Goal: Information Seeking & Learning: Learn about a topic

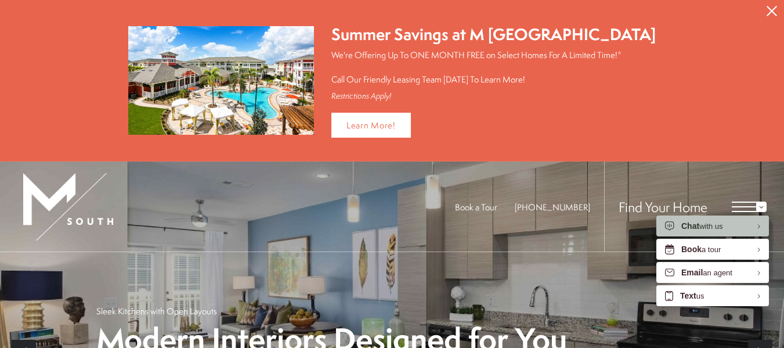
click at [610, 60] on p "We're Offering Up To ONE MONTH FREE on Select Homes For A Limited Time!* Call O…" at bounding box center [493, 67] width 324 height 37
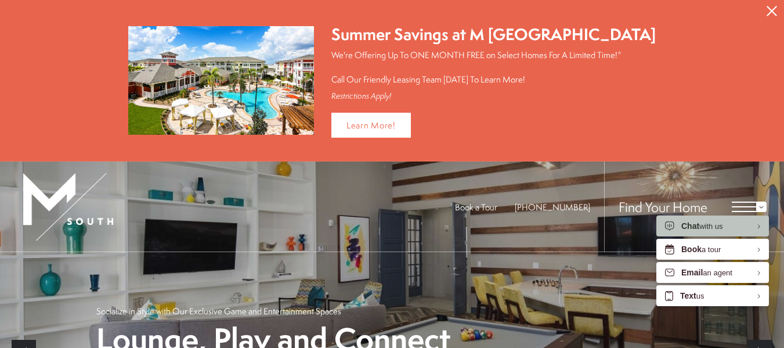
drag, startPoint x: 772, startPoint y: 14, endPoint x: 742, endPoint y: 23, distance: 31.4
click at [772, 14] on icon "Close Alert" at bounding box center [772, 11] width 10 height 10
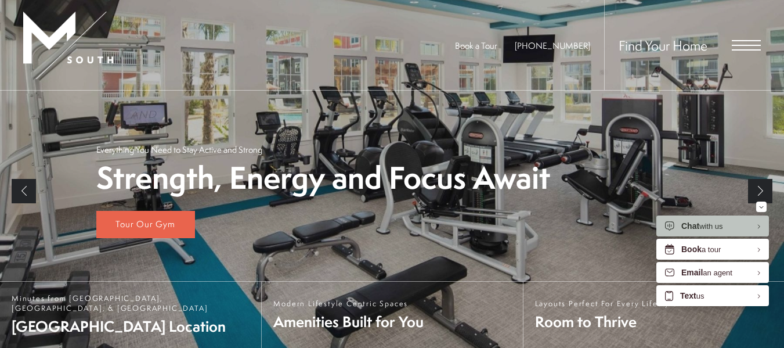
click at [747, 48] on span "Open Menu" at bounding box center [746, 45] width 29 height 10
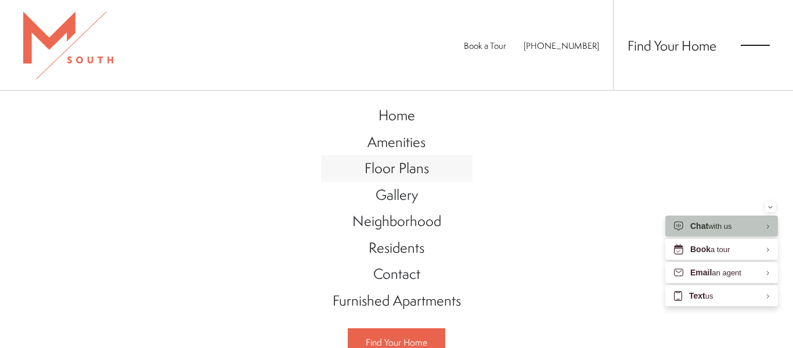
click at [399, 165] on span "Floor Plans" at bounding box center [396, 168] width 64 height 20
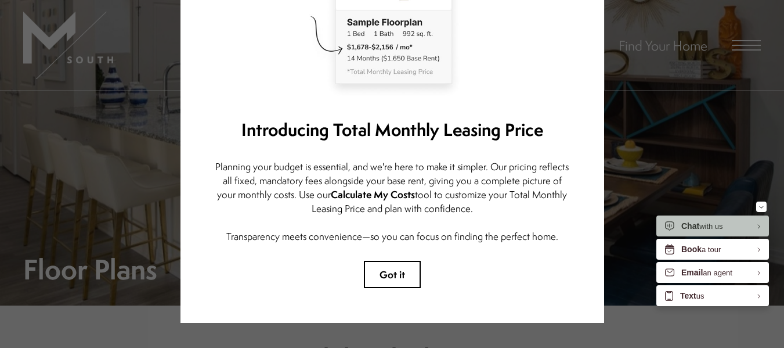
scroll to position [188, 0]
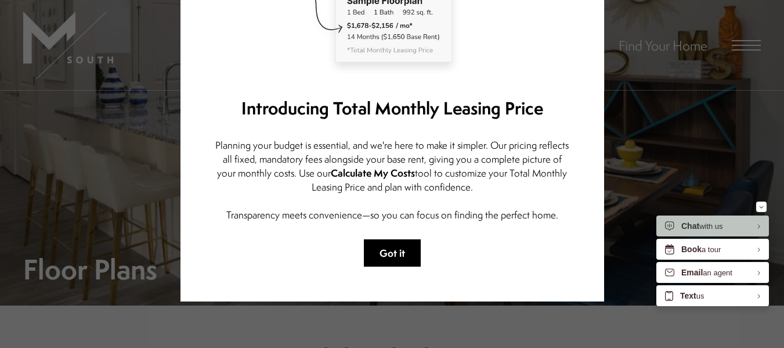
click at [386, 245] on button "Got it" at bounding box center [392, 252] width 57 height 27
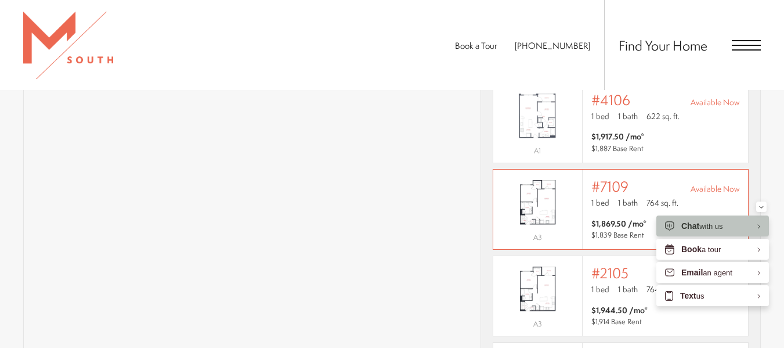
scroll to position [751, 0]
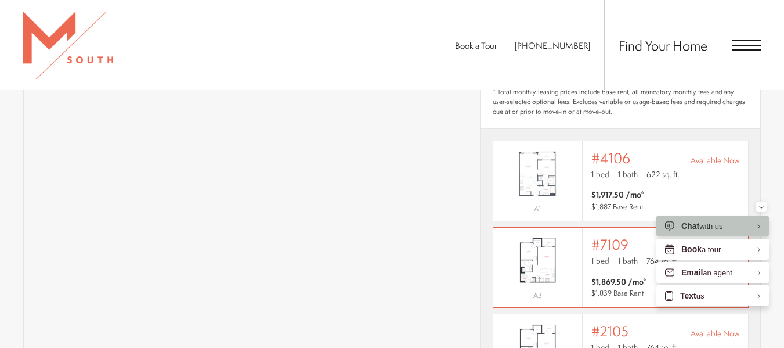
click at [624, 255] on span "1 bath" at bounding box center [628, 261] width 20 height 12
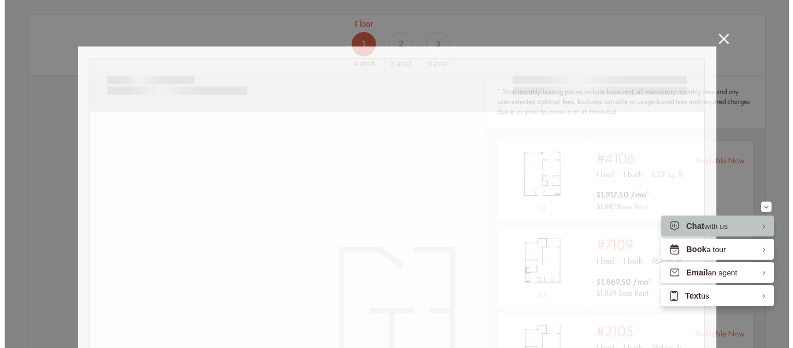
scroll to position [0, 0]
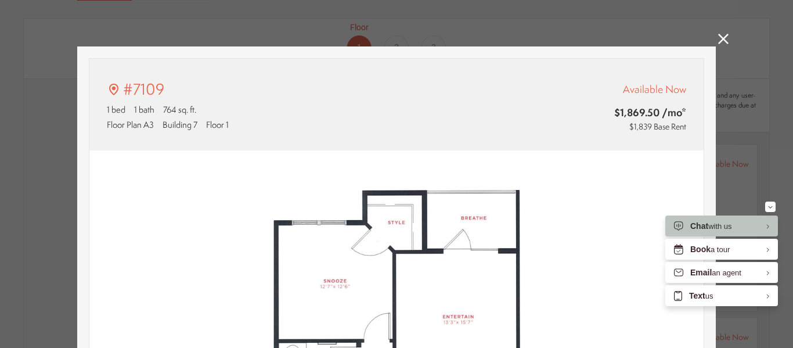
type input "**********"
click at [718, 44] on link at bounding box center [723, 40] width 10 height 13
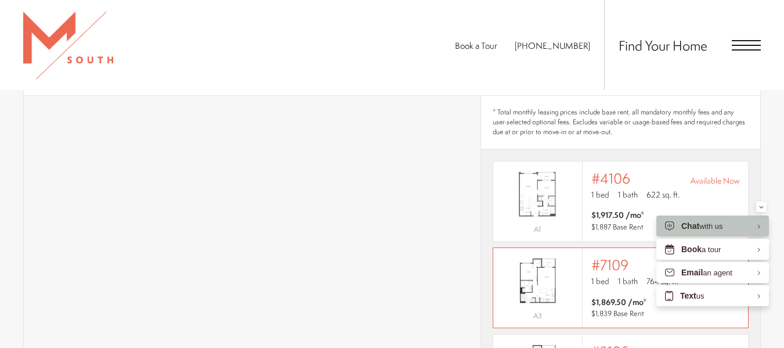
scroll to position [751, 0]
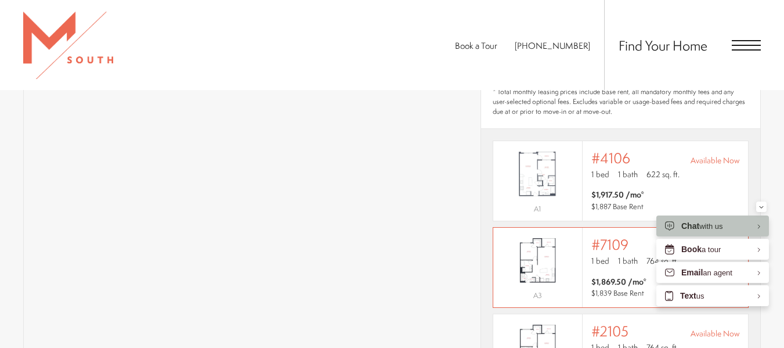
click at [620, 237] on div "Outside price filter range #7109 Available Now 1 bed 1 bath 764 sq. ft." at bounding box center [665, 252] width 149 height 33
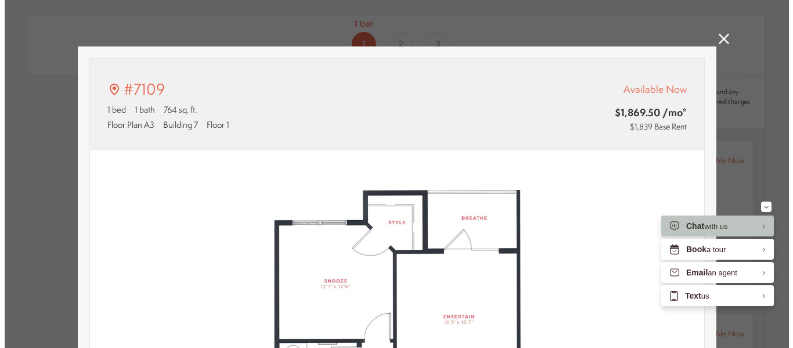
scroll to position [0, 0]
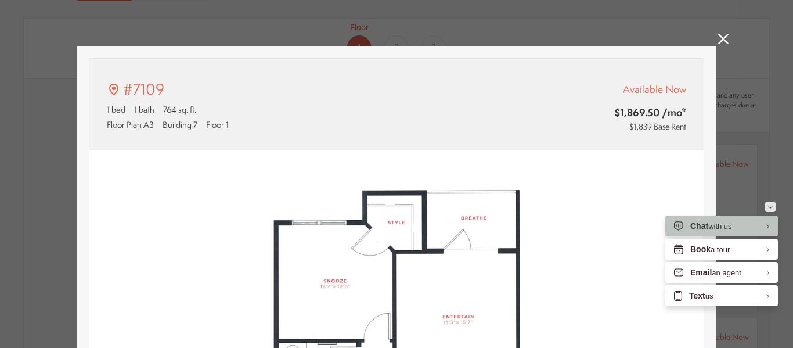
click at [772, 205] on button "Minimize" at bounding box center [770, 206] width 10 height 10
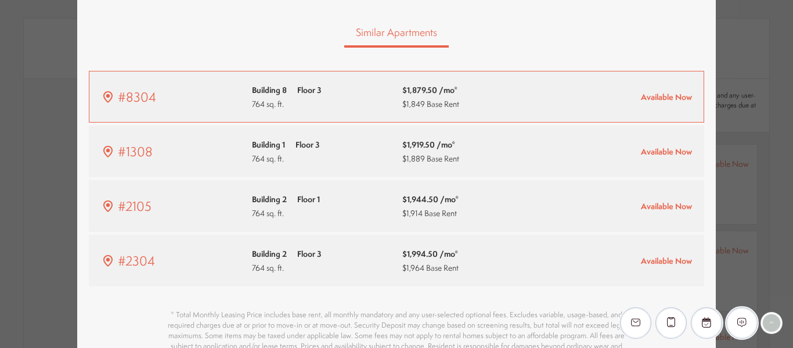
scroll to position [754, 0]
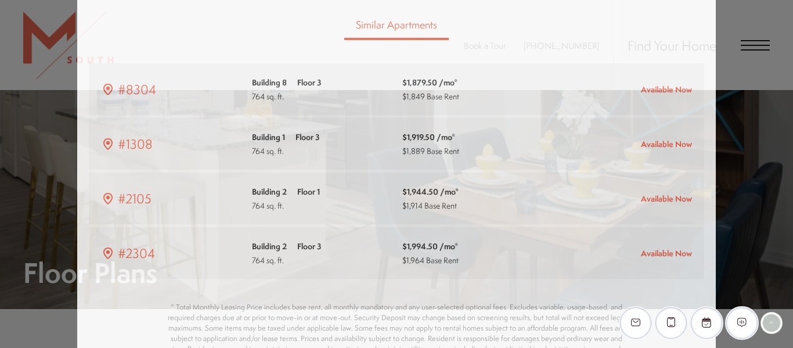
click at [756, 44] on div "#7109 1 bed 1 bath 764 sq. ft. Floor Plan A3 Building 7 Floor 1 Available Now $…" at bounding box center [396, 174] width 793 height 348
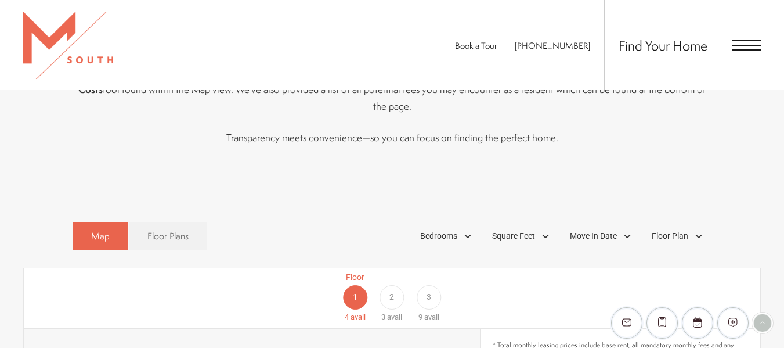
scroll to position [519, 0]
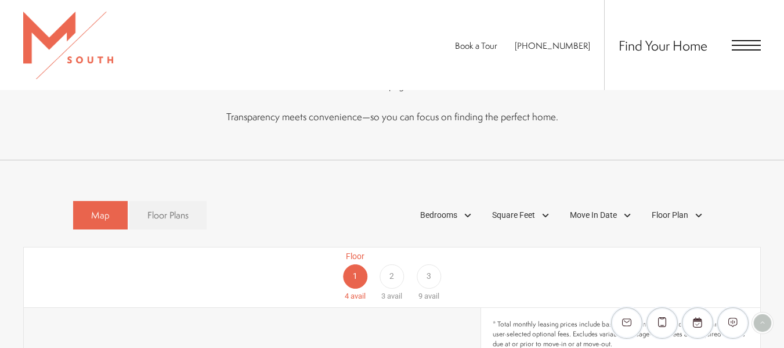
click at [392, 270] on span "2" at bounding box center [391, 276] width 5 height 12
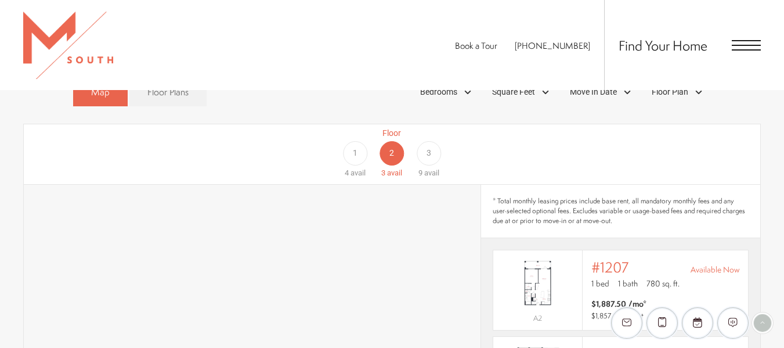
scroll to position [635, 0]
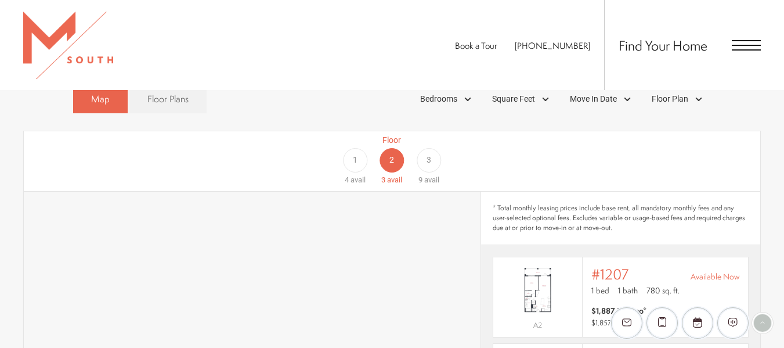
click at [431, 154] on span "3" at bounding box center [429, 160] width 5 height 12
click at [355, 154] on span "1" at bounding box center [355, 160] width 5 height 12
click at [743, 48] on span "Open Menu" at bounding box center [746, 45] width 29 height 10
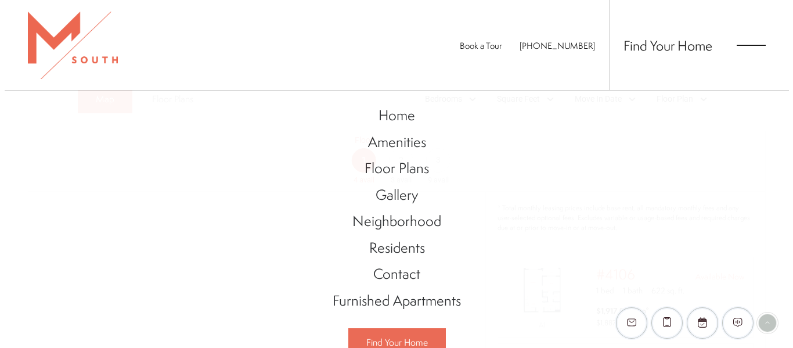
scroll to position [0, 0]
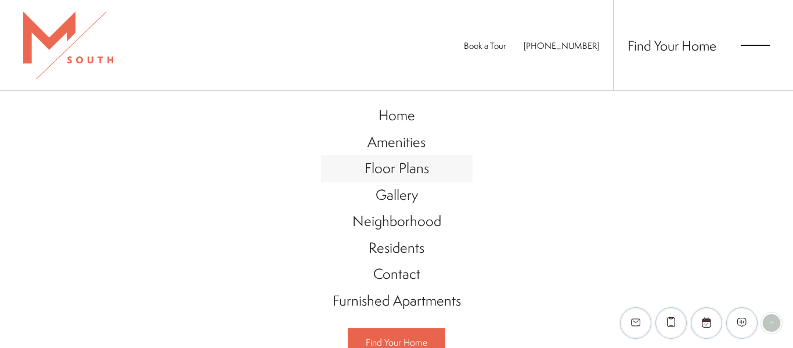
click at [393, 163] on span "Floor Plans" at bounding box center [396, 168] width 64 height 20
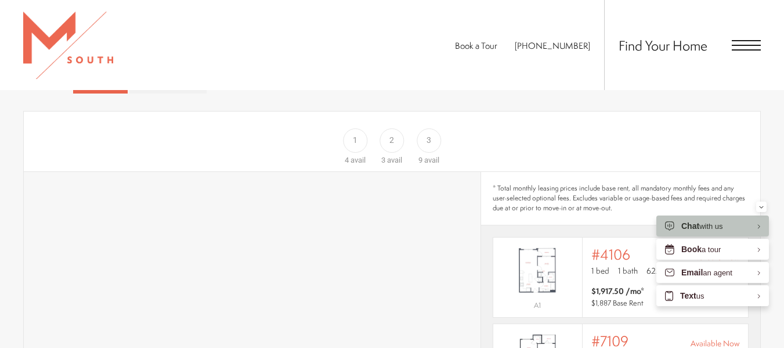
scroll to position [754, 0]
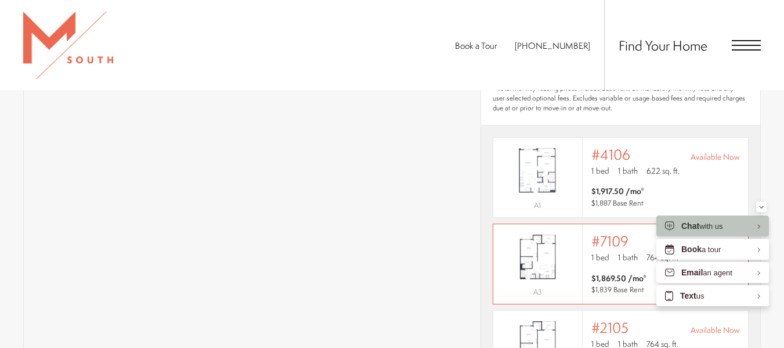
click at [544, 234] on img "View #7109" at bounding box center [537, 257] width 89 height 56
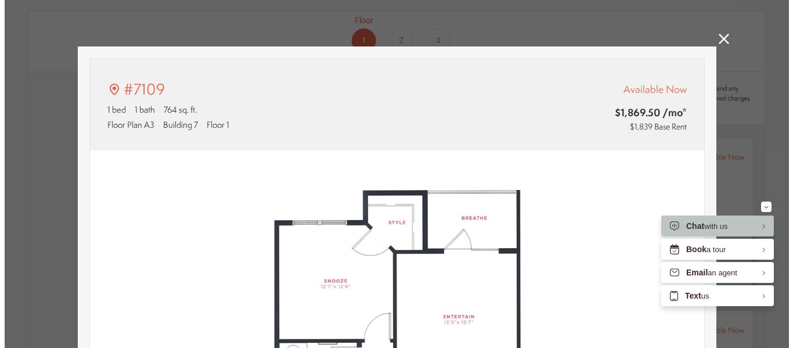
scroll to position [0, 0]
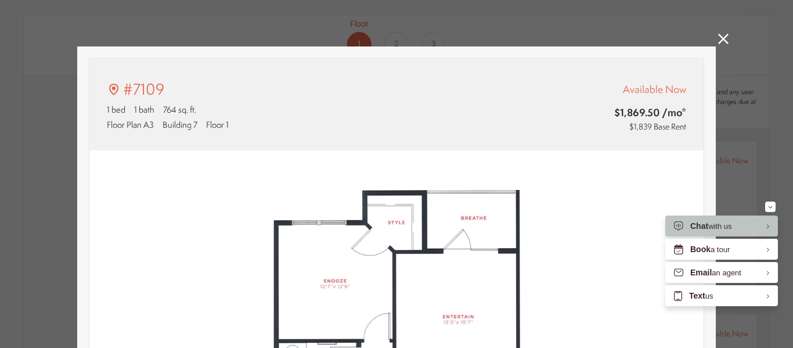
type input "**********"
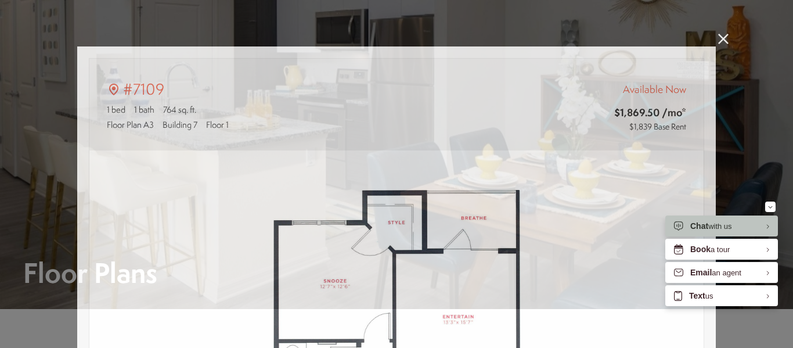
click at [723, 29] on div "#7109 1 bed 1 bath 764 sq. ft. Floor Plan A3 Building 7 Floor 1 Available Now $…" at bounding box center [396, 174] width 793 height 348
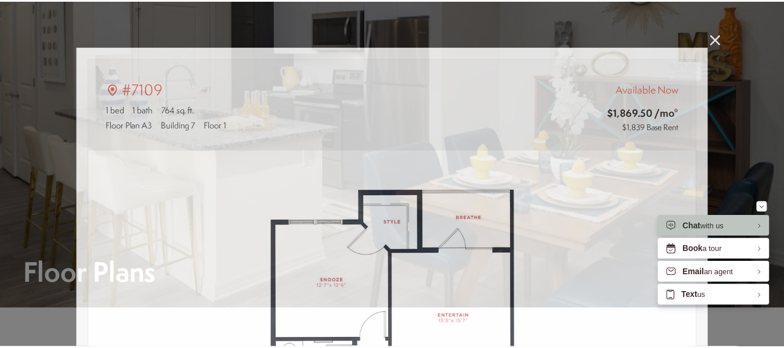
scroll to position [754, 0]
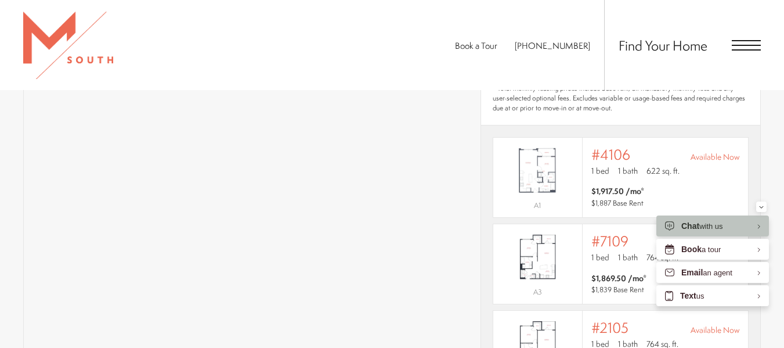
click at [749, 42] on span "Open Menu" at bounding box center [746, 45] width 29 height 10
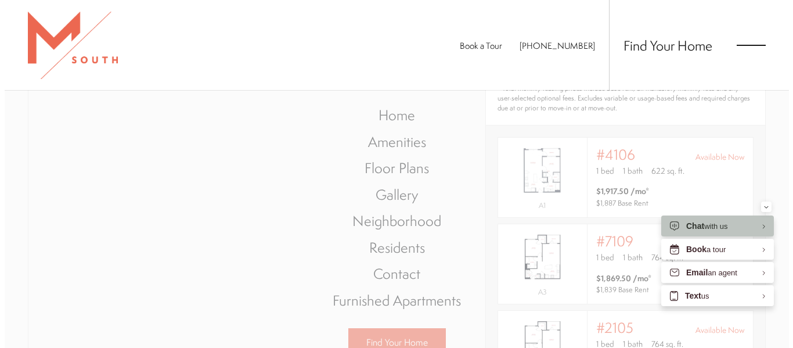
scroll to position [0, 0]
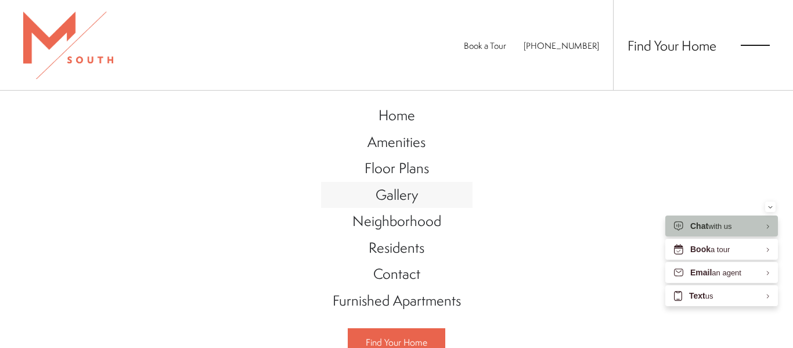
click at [408, 200] on span "Gallery" at bounding box center [397, 195] width 42 height 20
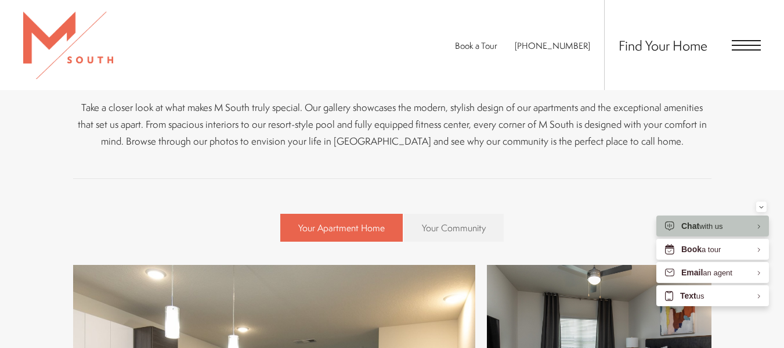
scroll to position [290, 0]
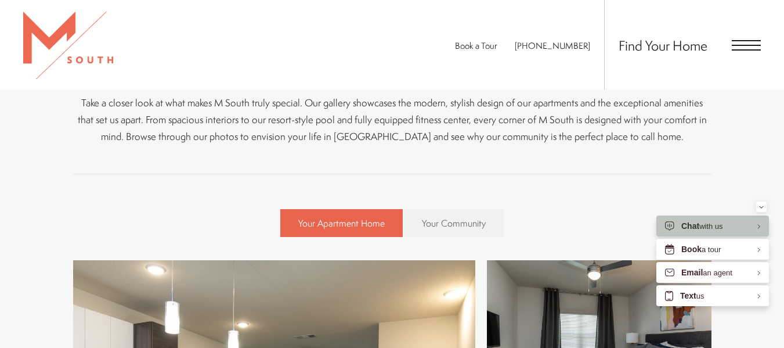
click at [757, 207] on button "Minimize" at bounding box center [761, 206] width 10 height 10
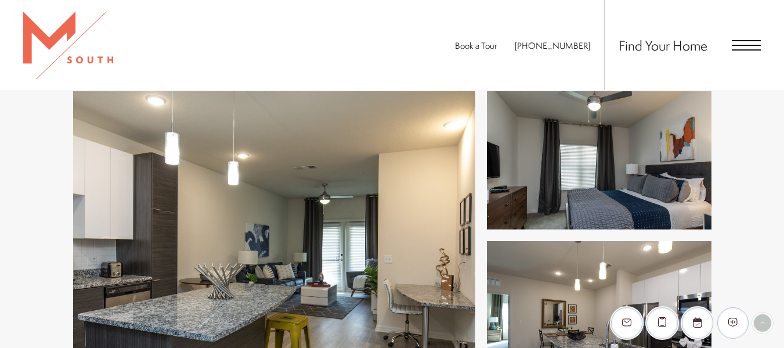
scroll to position [580, 0]
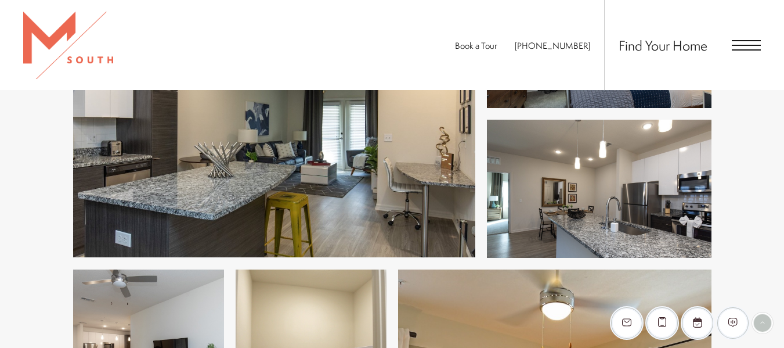
click at [432, 161] on img at bounding box center [274, 113] width 402 height 287
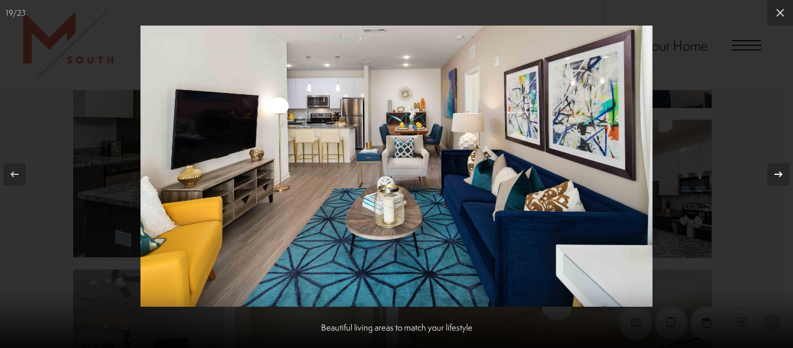
click at [777, 178] on icon at bounding box center [778, 174] width 14 height 14
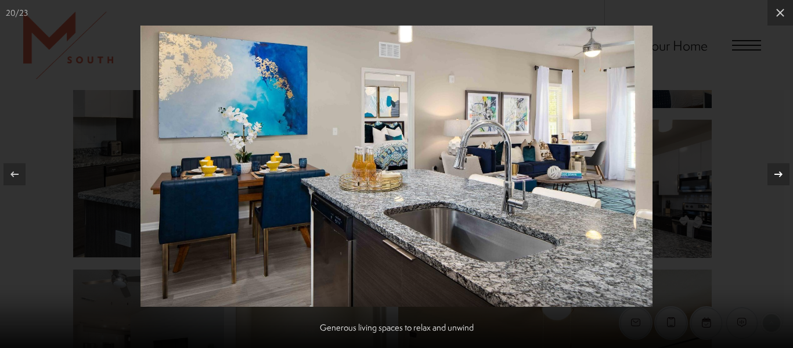
click at [777, 178] on icon at bounding box center [778, 174] width 14 height 14
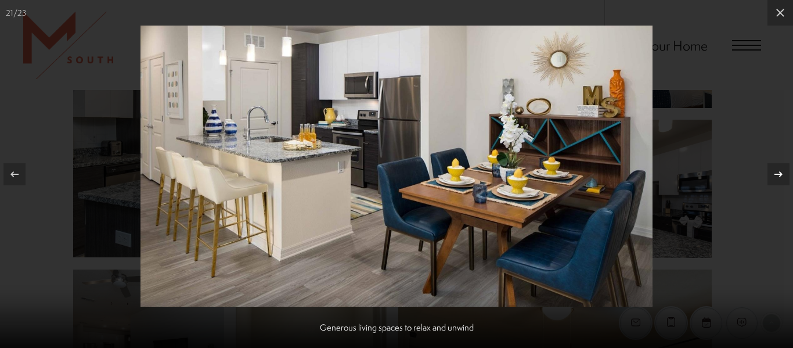
click at [778, 178] on icon at bounding box center [778, 174] width 14 height 14
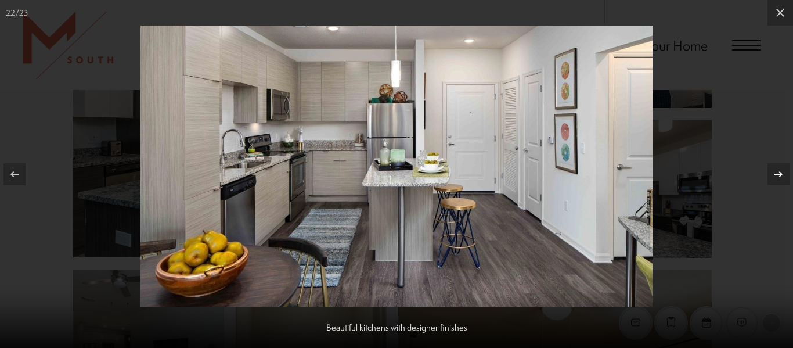
click at [778, 178] on icon at bounding box center [778, 174] width 14 height 14
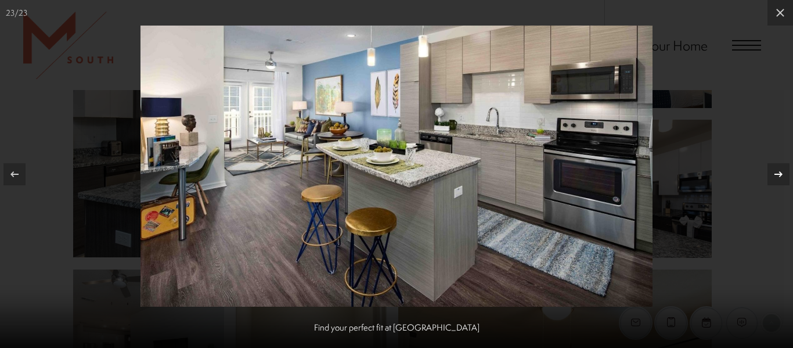
click at [778, 178] on icon at bounding box center [778, 174] width 14 height 14
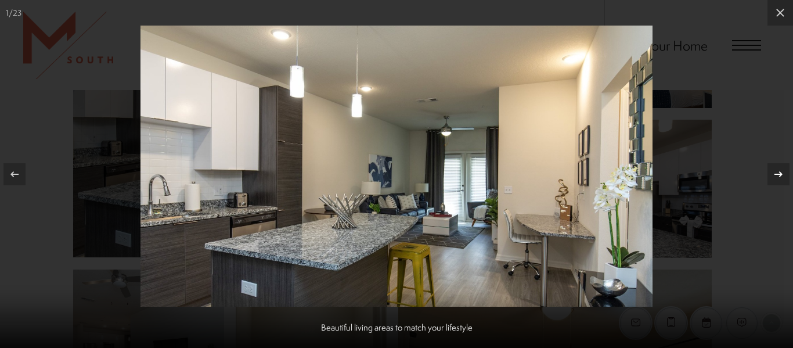
click at [778, 178] on icon at bounding box center [778, 174] width 14 height 14
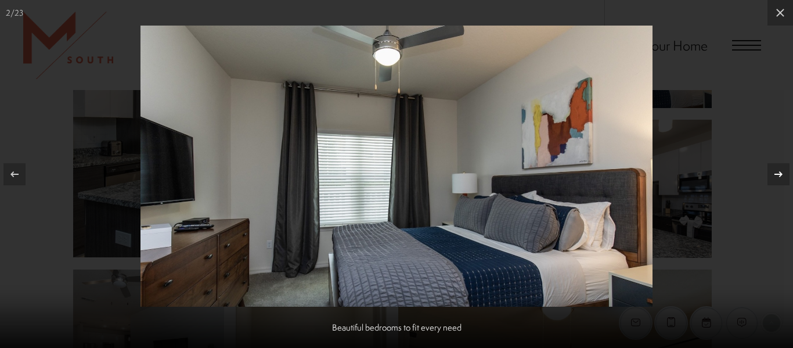
click at [778, 178] on icon at bounding box center [778, 174] width 14 height 14
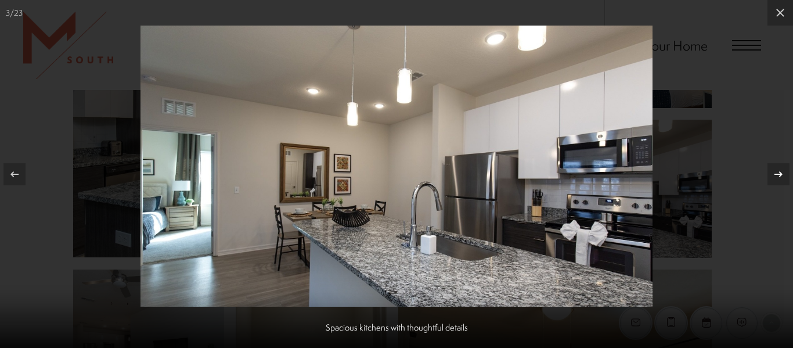
click at [778, 178] on icon at bounding box center [778, 174] width 14 height 14
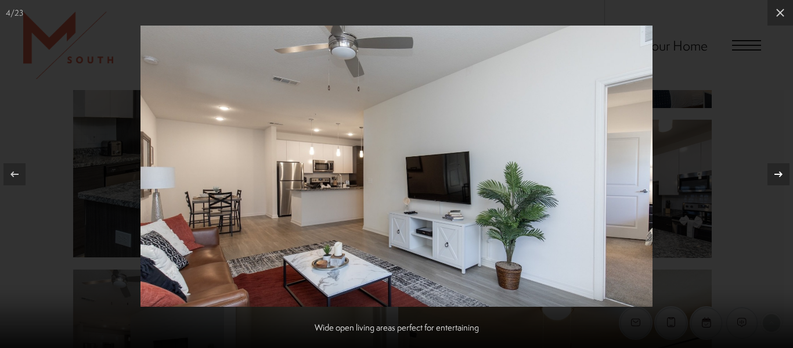
click at [778, 178] on icon at bounding box center [778, 174] width 14 height 14
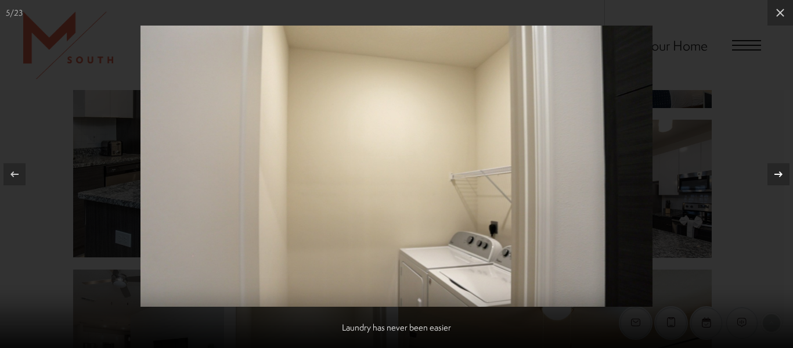
click at [778, 178] on icon at bounding box center [778, 174] width 14 height 14
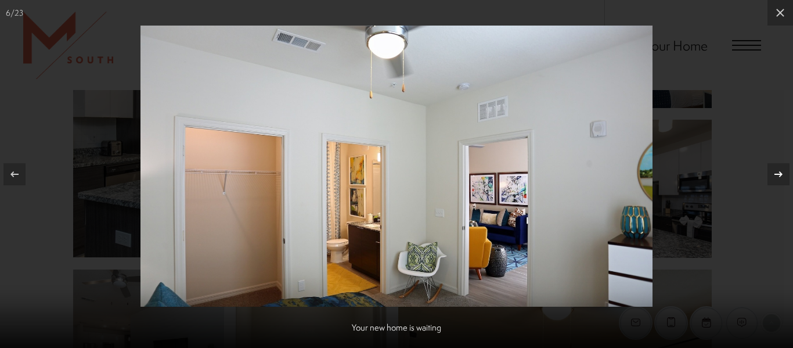
click at [778, 178] on icon at bounding box center [778, 174] width 14 height 14
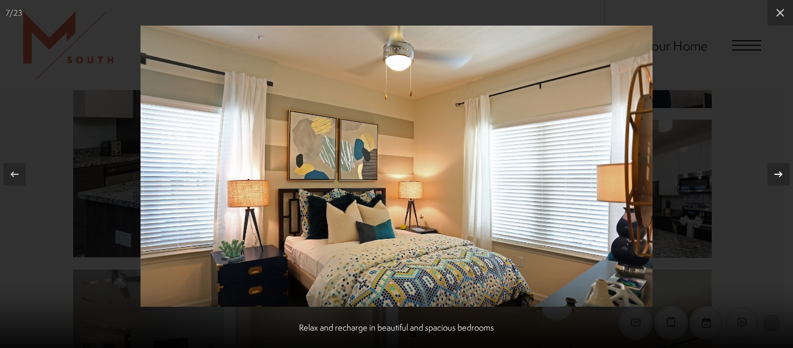
click at [778, 178] on icon at bounding box center [778, 174] width 14 height 14
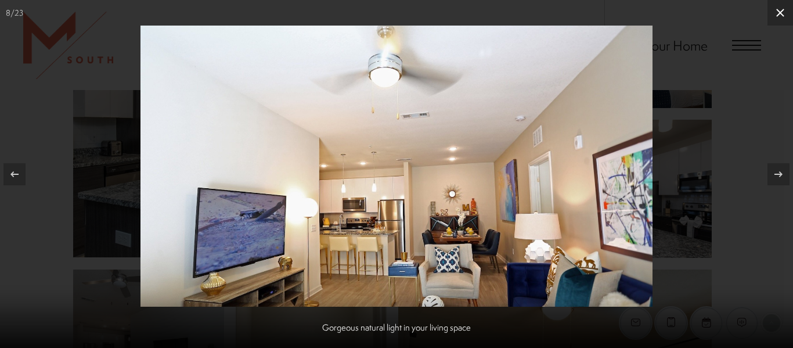
click at [773, 8] on icon at bounding box center [780, 13] width 14 height 14
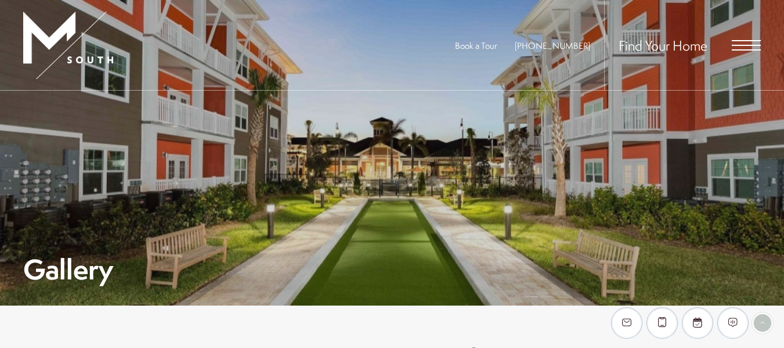
click at [746, 44] on span "Open Menu" at bounding box center [746, 45] width 29 height 10
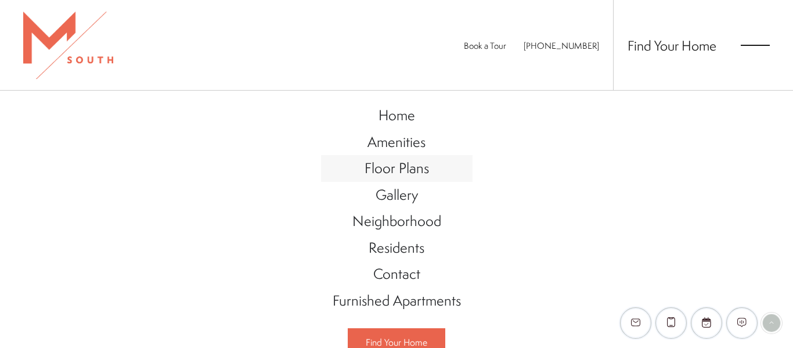
click at [413, 164] on span "Floor Plans" at bounding box center [396, 168] width 64 height 20
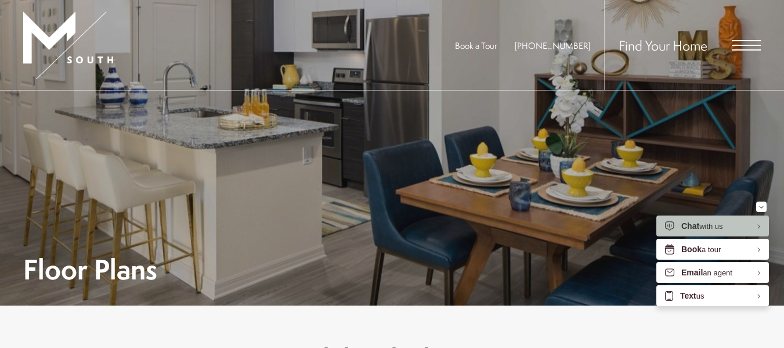
click at [754, 41] on span "Open Menu" at bounding box center [746, 45] width 29 height 10
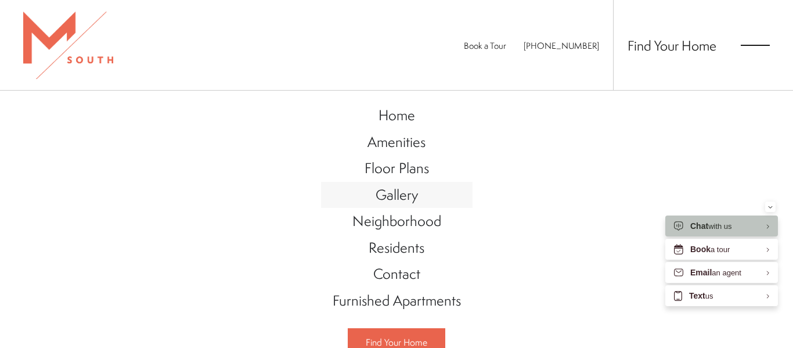
click at [416, 192] on link "Gallery" at bounding box center [396, 195] width 151 height 27
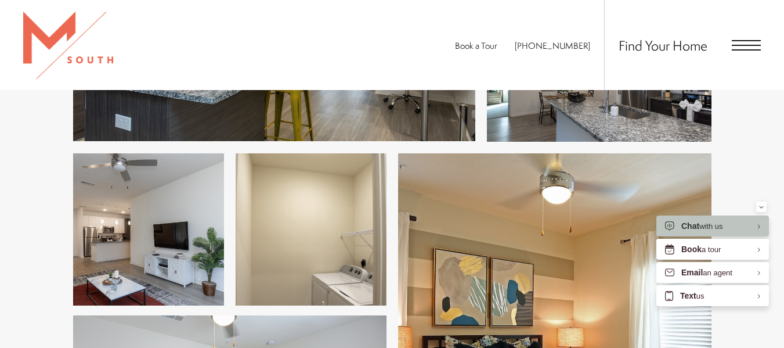
scroll to position [1103, 0]
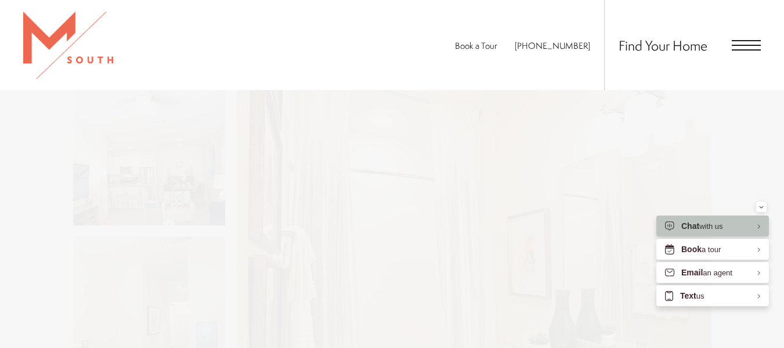
click at [750, 43] on span "Open Menu" at bounding box center [746, 45] width 29 height 10
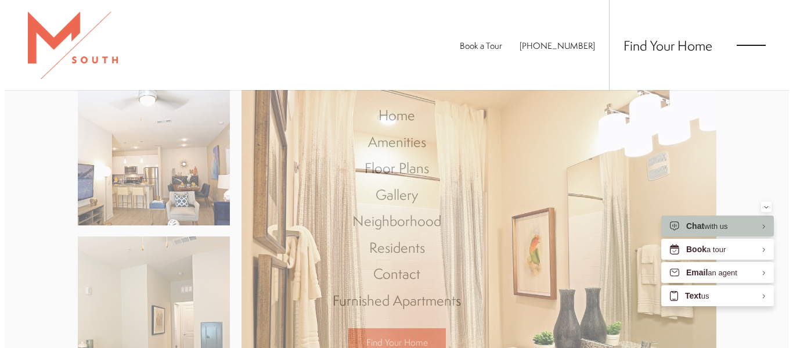
scroll to position [0, 0]
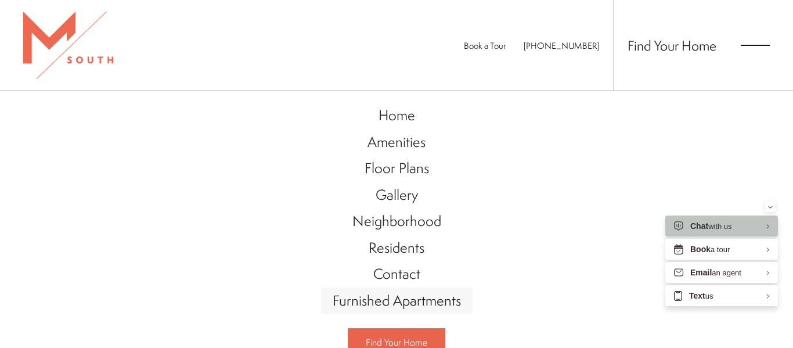
click at [411, 301] on span "Furnished Apartments" at bounding box center [397, 300] width 128 height 20
click at [424, 127] on link "Home" at bounding box center [396, 115] width 151 height 27
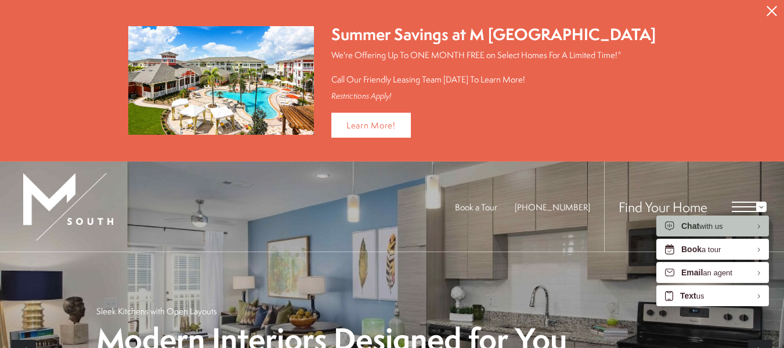
click at [776, 14] on icon "Close Alert" at bounding box center [772, 11] width 10 height 10
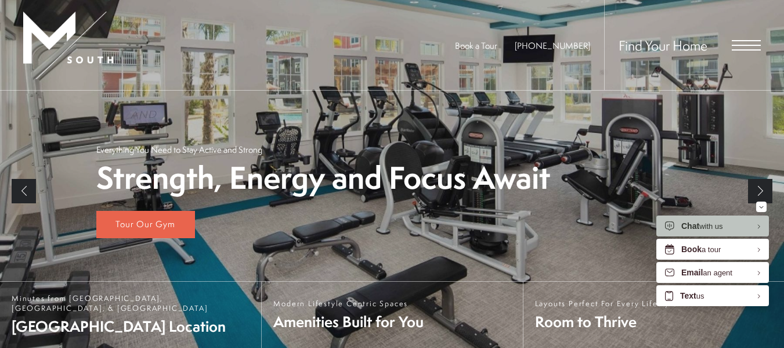
click at [754, 45] on span "Open Menu" at bounding box center [746, 45] width 29 height 1
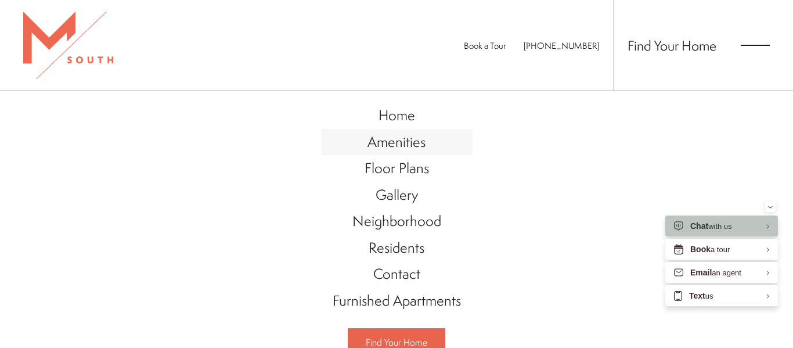
click at [410, 146] on span "Amenities" at bounding box center [396, 142] width 58 height 20
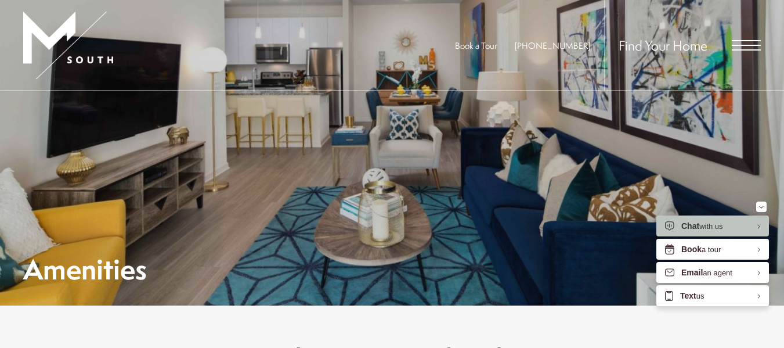
click at [745, 46] on span "Open Menu" at bounding box center [746, 45] width 29 height 10
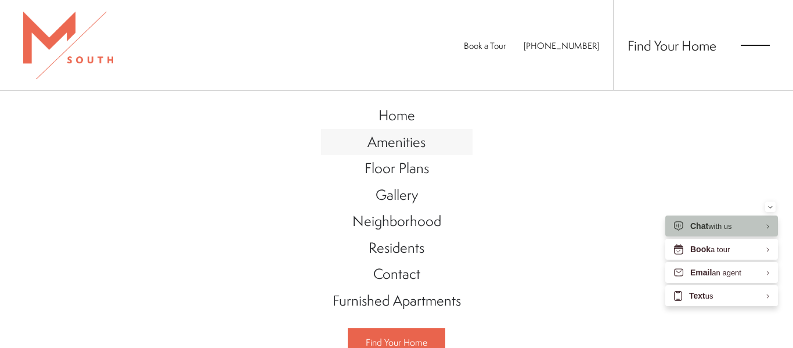
click at [380, 149] on span "Amenities" at bounding box center [396, 142] width 58 height 20
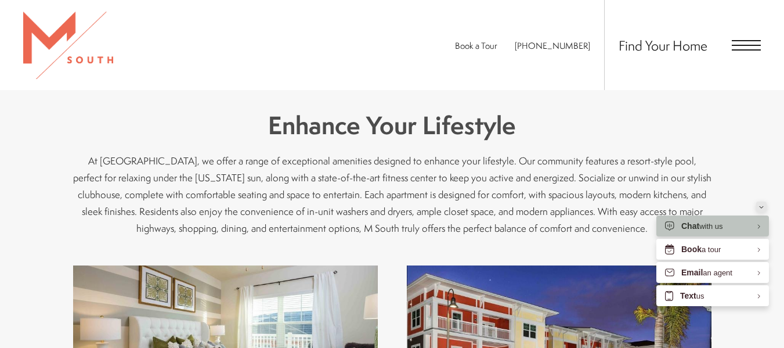
click at [762, 202] on div "Minimize" at bounding box center [761, 206] width 5 height 10
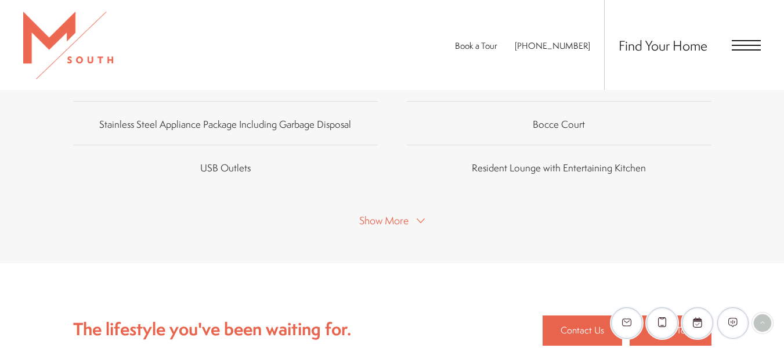
scroll to position [813, 0]
click at [376, 225] on span "Show More" at bounding box center [383, 221] width 49 height 15
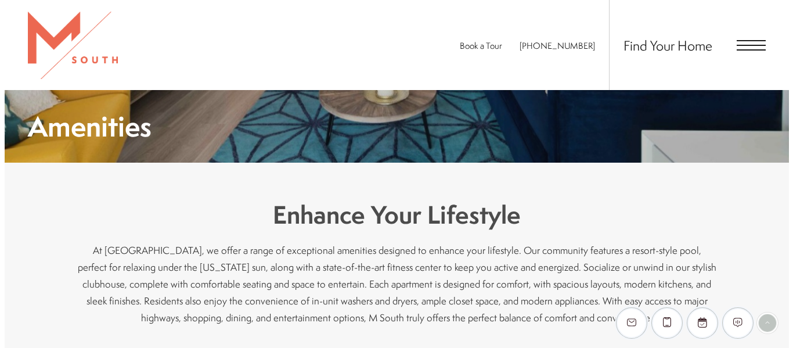
scroll to position [0, 0]
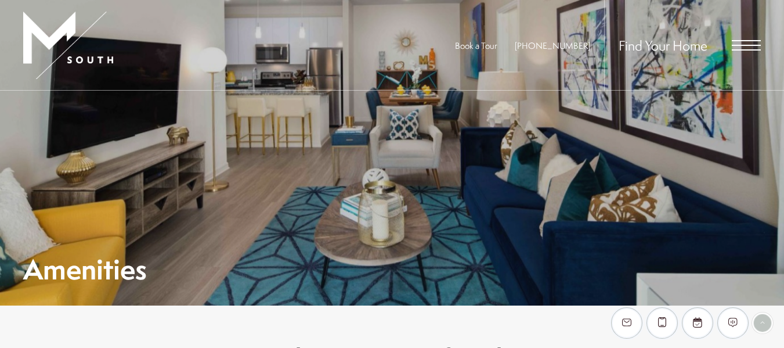
click at [731, 40] on div "Find Your Home" at bounding box center [682, 45] width 157 height 90
click at [751, 50] on div "Find Your Home" at bounding box center [682, 45] width 157 height 90
click at [752, 41] on span "Open Menu" at bounding box center [746, 45] width 29 height 10
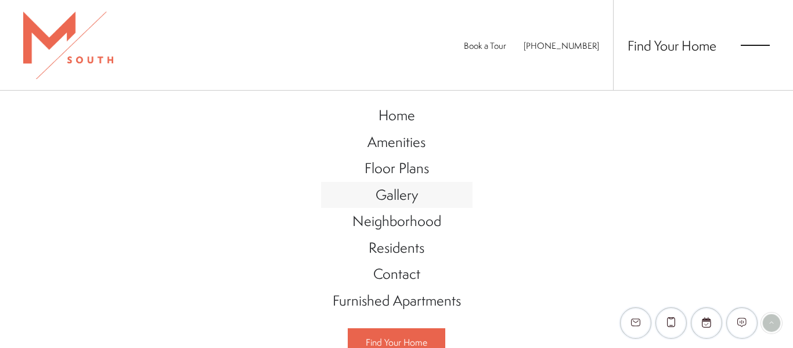
click at [421, 187] on link "Gallery" at bounding box center [396, 195] width 151 height 27
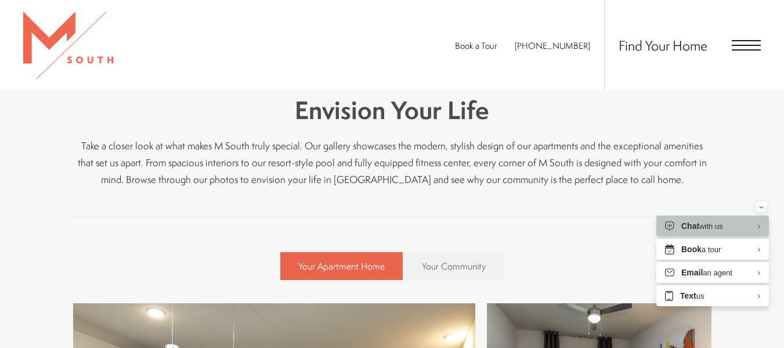
scroll to position [232, 0]
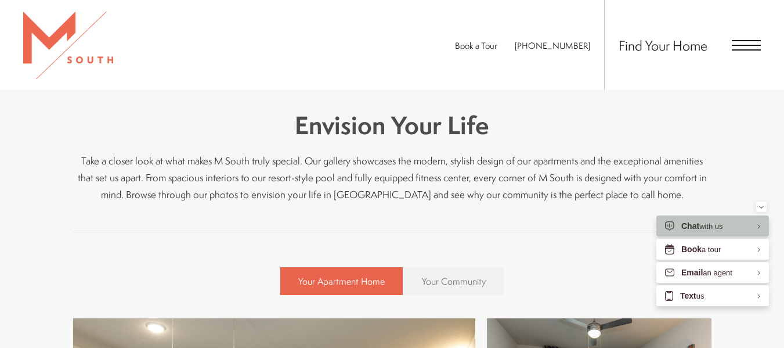
click at [461, 280] on span "Your Community" at bounding box center [454, 281] width 64 height 13
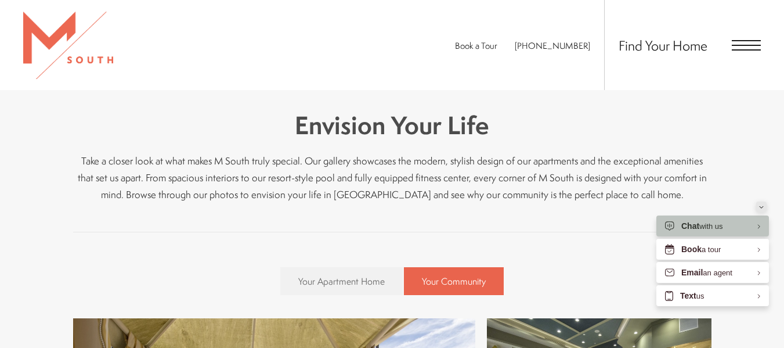
click at [763, 207] on icon "Minimize" at bounding box center [761, 206] width 5 height 3
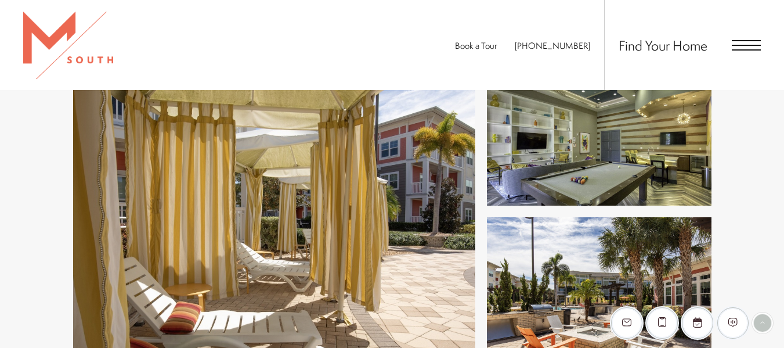
scroll to position [522, 0]
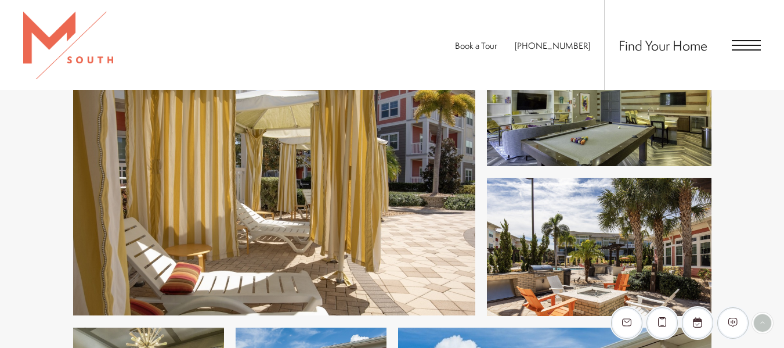
click at [426, 197] on img at bounding box center [274, 171] width 402 height 287
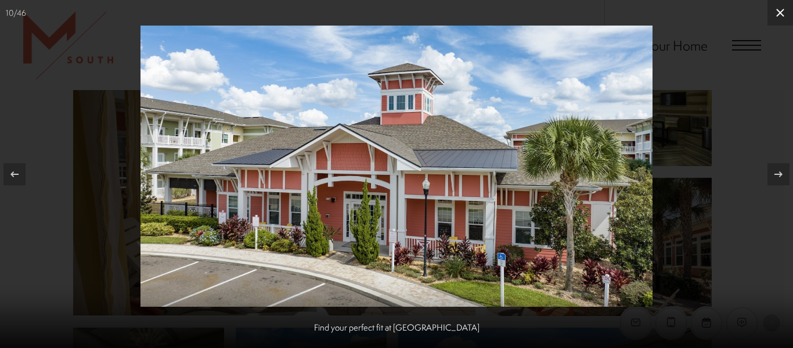
click at [779, 9] on icon at bounding box center [780, 13] width 14 height 14
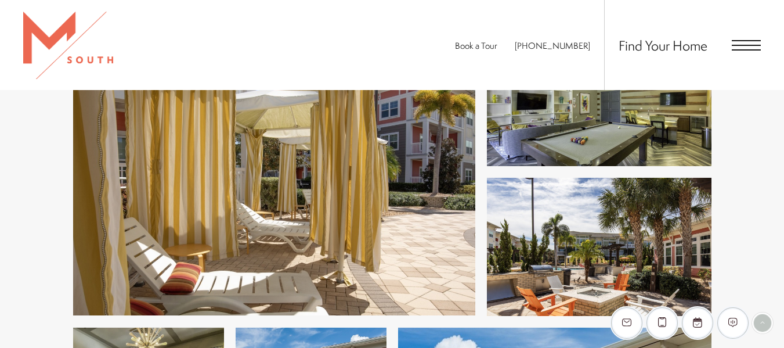
click at [748, 49] on span "Open Menu" at bounding box center [746, 49] width 29 height 1
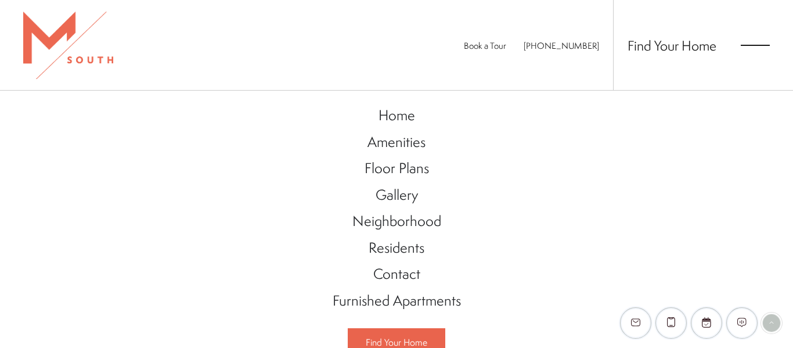
click at [743, 49] on span "Open Menu" at bounding box center [755, 49] width 29 height 1
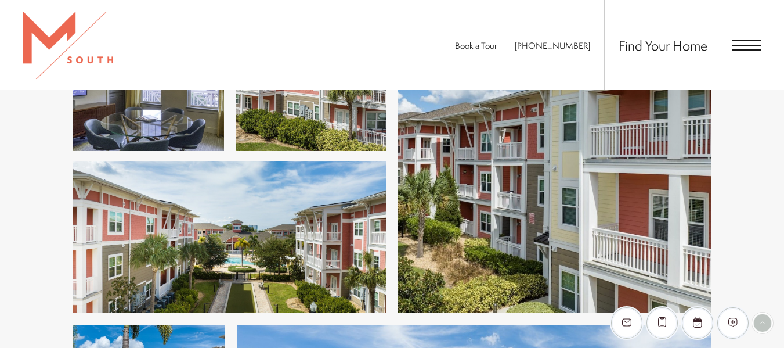
scroll to position [871, 0]
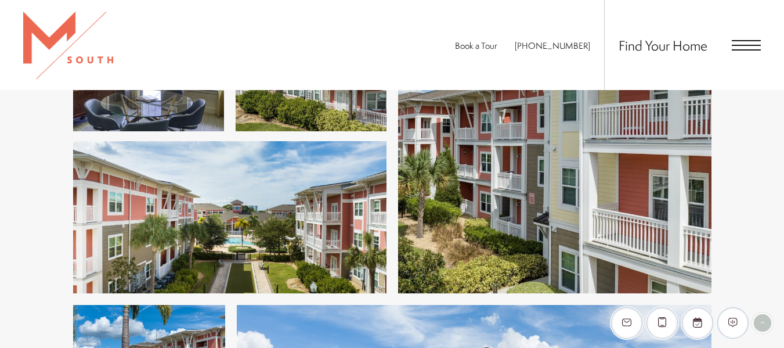
click at [496, 50] on span "Book a Tour" at bounding box center [476, 45] width 42 height 12
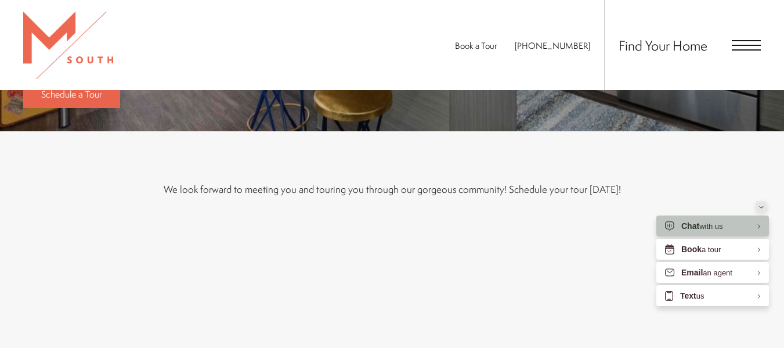
click at [760, 204] on div "Minimize" at bounding box center [761, 206] width 5 height 10
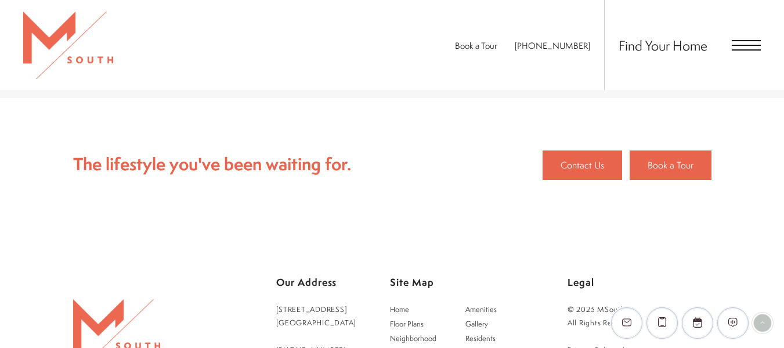
scroll to position [754, 0]
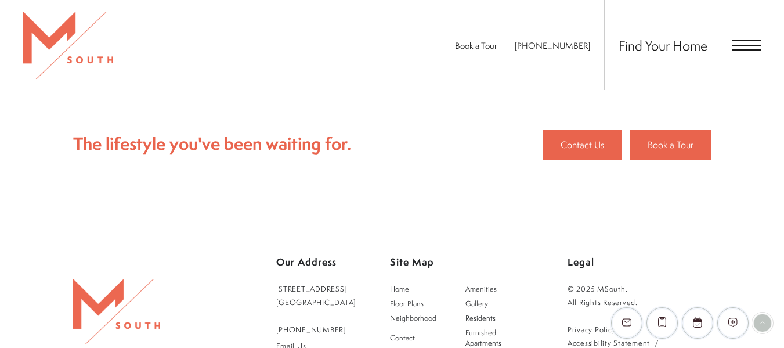
click at [322, 284] on link "5110 South Manhattan Avenue Tampa, FL 33611" at bounding box center [316, 295] width 81 height 27
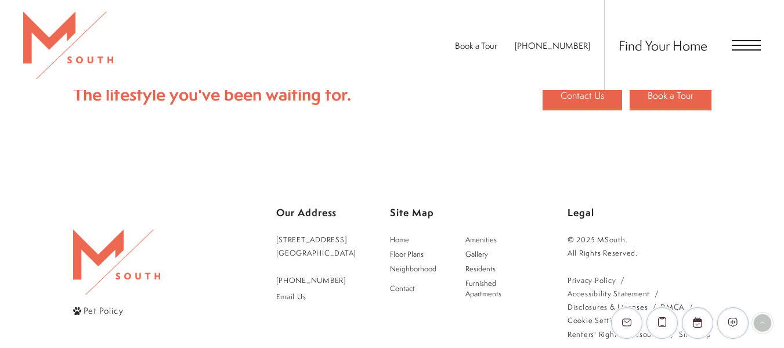
scroll to position [871, 0]
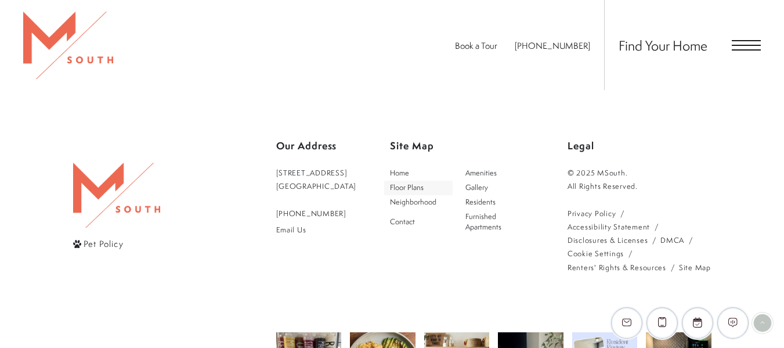
click at [438, 187] on span "Floor Plans" at bounding box center [418, 187] width 57 height 10
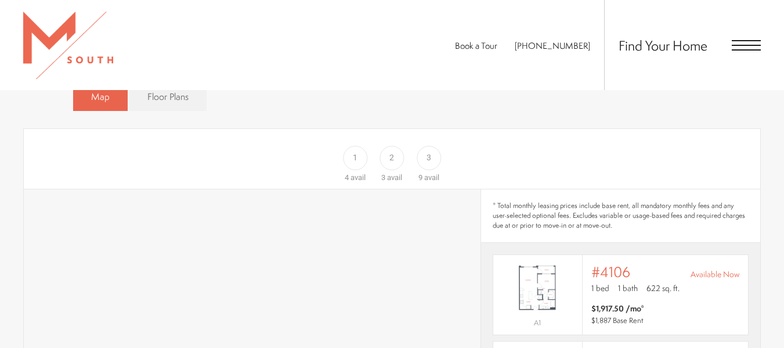
scroll to position [580, 0]
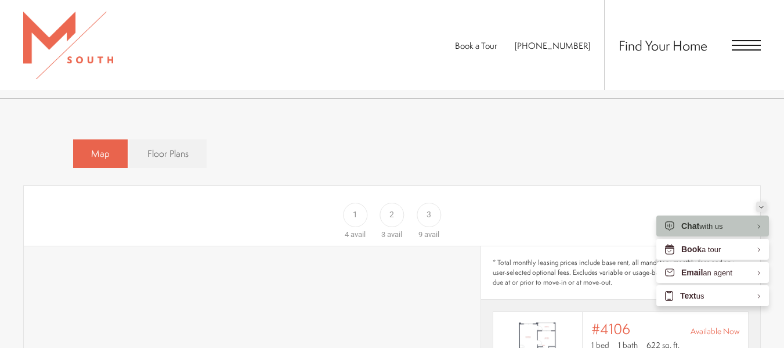
click at [761, 210] on div "Minimize" at bounding box center [761, 206] width 5 height 10
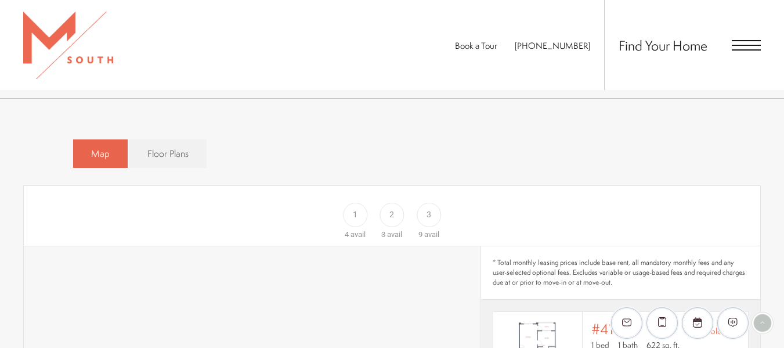
click at [402, 205] on div "2" at bounding box center [392, 215] width 24 height 24
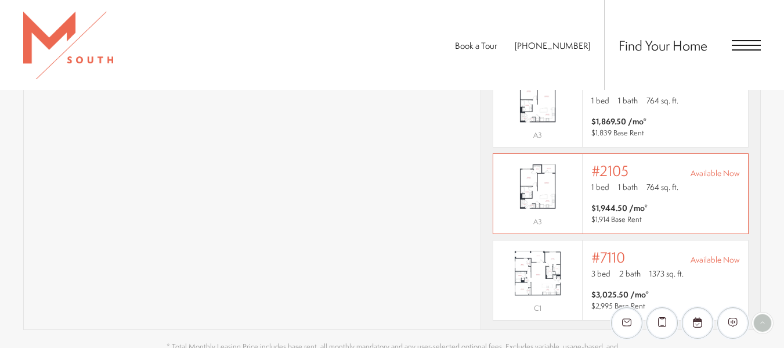
scroll to position [925, 0]
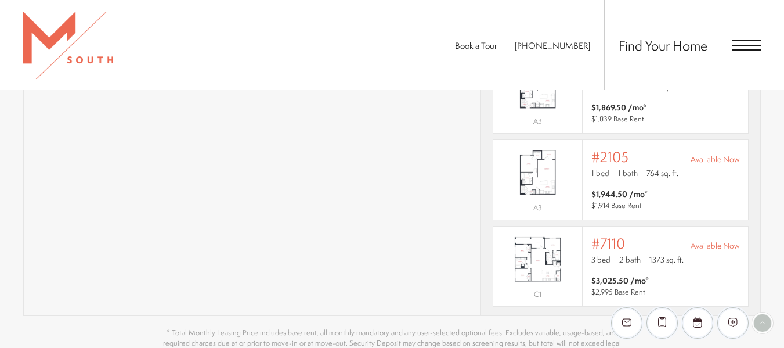
click at [341, 50] on div "Book a Tour 813-570-8014 Find Your Home" at bounding box center [392, 45] width 784 height 90
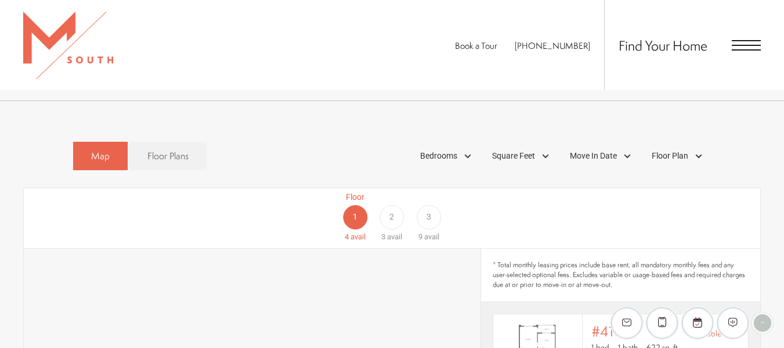
scroll to position [519, 0]
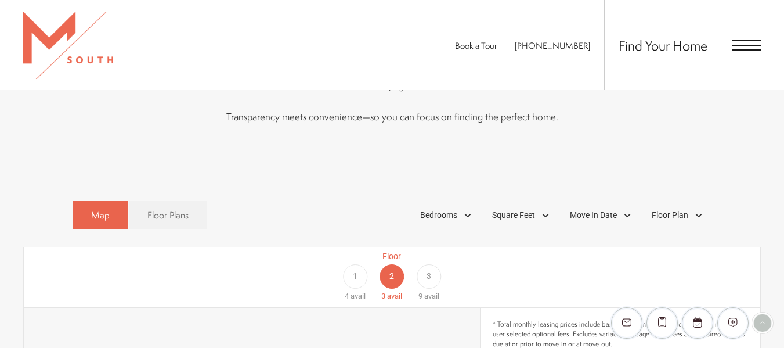
click at [356, 259] on div "Floor 1 4 avail Floor 2 3 avail Floor 3 9 avail" at bounding box center [705, 276] width 737 height 52
click at [190, 201] on link "Floor Plans" at bounding box center [167, 215] width 77 height 28
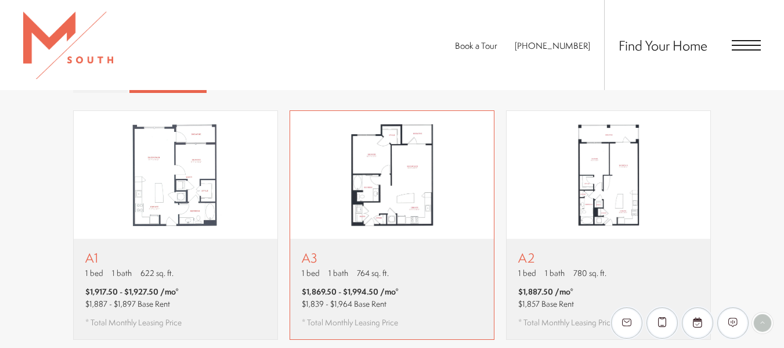
scroll to position [635, 0]
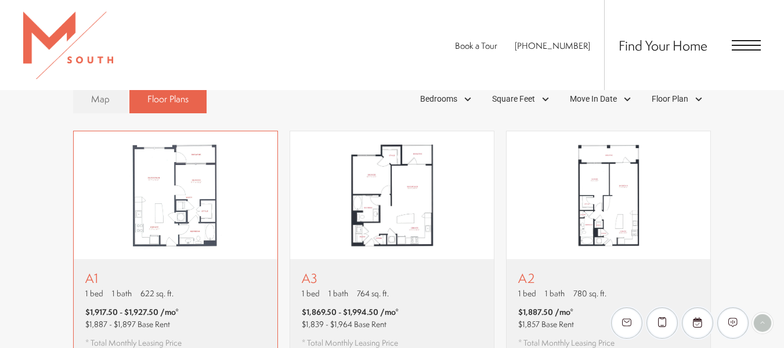
click at [204, 165] on img "View floor plan A1" at bounding box center [176, 195] width 204 height 128
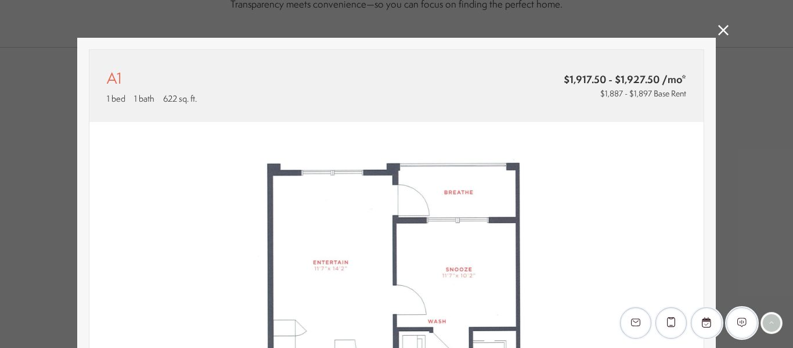
scroll to position [0, 0]
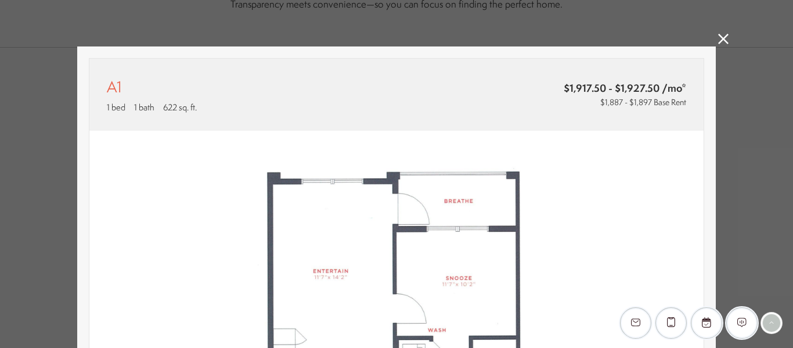
click at [718, 44] on link at bounding box center [723, 40] width 10 height 13
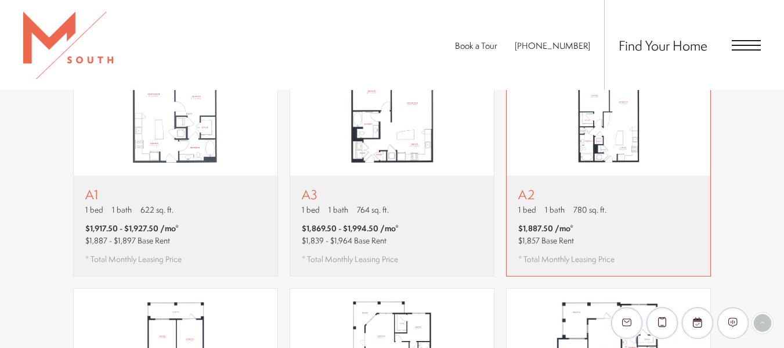
scroll to position [751, 0]
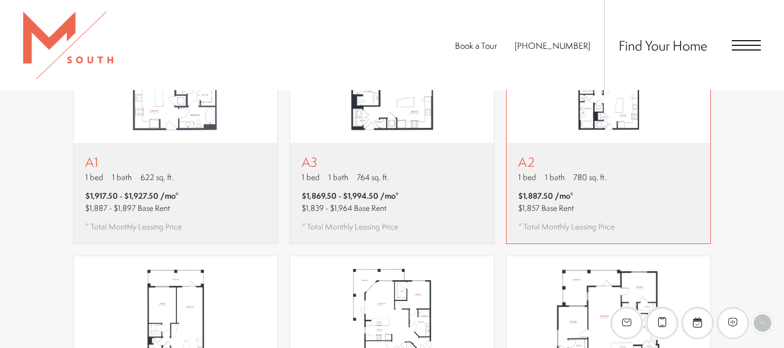
click at [637, 178] on div "A2 1 bed 1 bath 780 sq. ft. $1,887.50 /mo* $1,857 Base Rent * Total Monthly Lea…" at bounding box center [609, 193] width 204 height 100
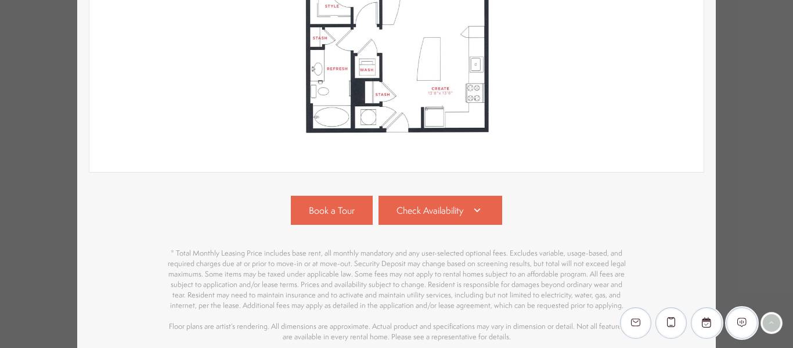
scroll to position [348, 0]
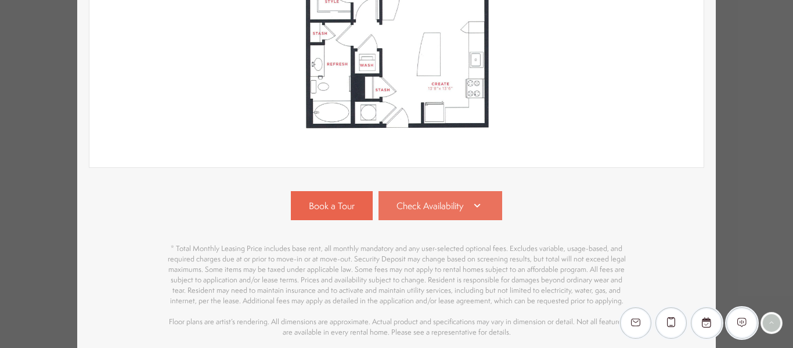
click at [473, 201] on icon at bounding box center [477, 205] width 14 height 14
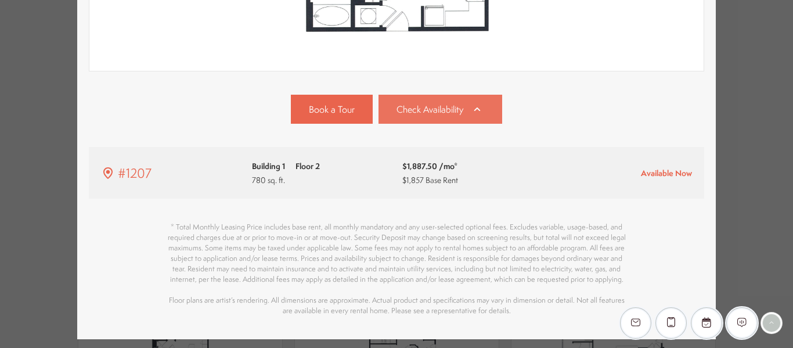
scroll to position [492, 0]
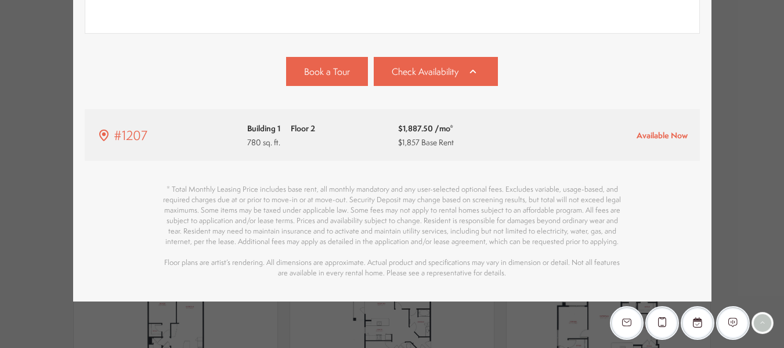
click at [760, 183] on div "A2 1 bed 1 bath 780 sq. ft. $1,887.50 /mo* $1,857 Base Rent 2D 3D" at bounding box center [392, 174] width 784 height 348
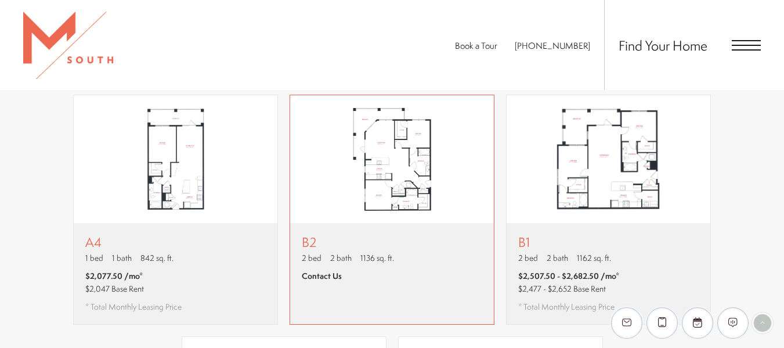
scroll to position [925, 0]
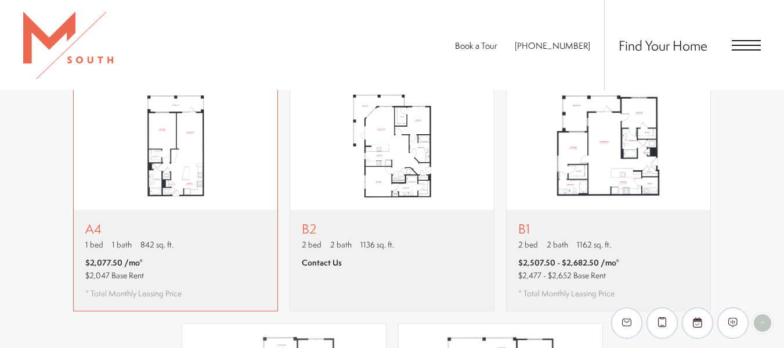
click at [156, 175] on img "View floor plan A4" at bounding box center [176, 146] width 204 height 128
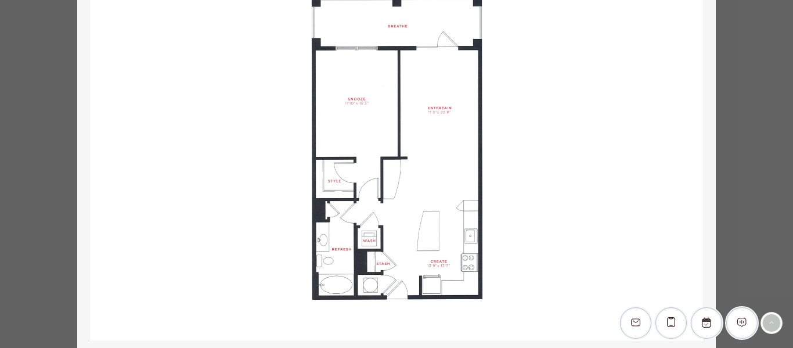
scroll to position [58, 0]
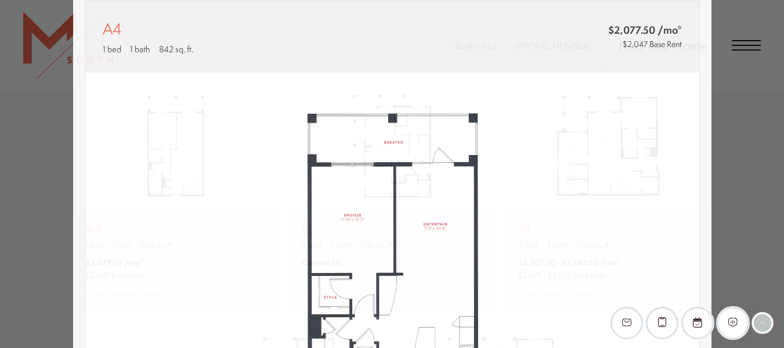
click at [29, 169] on div "A4 1 bed 1 bath 842 sq. ft. $2,077.50 /mo* $2,047 Base Rent 2D 3D" at bounding box center [392, 174] width 784 height 348
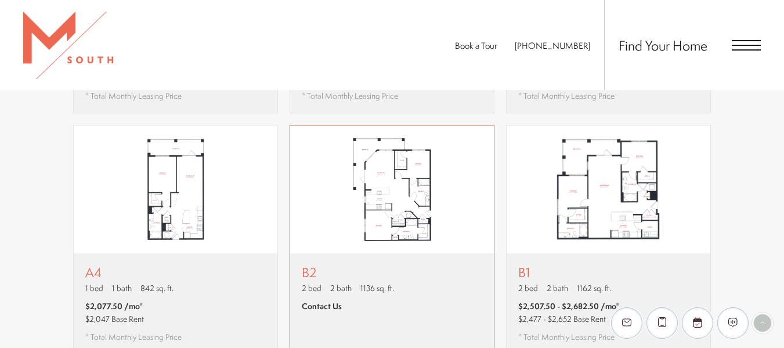
scroll to position [649, 0]
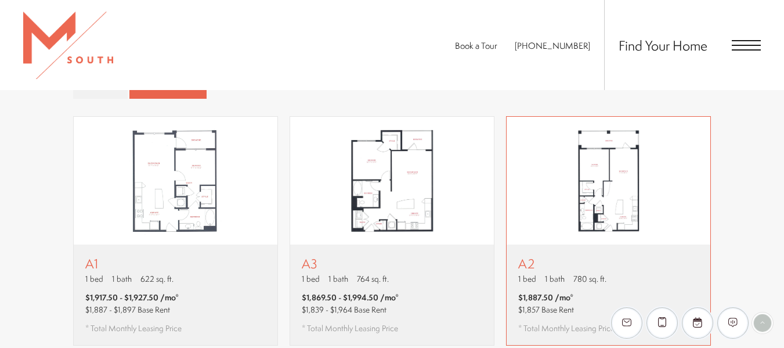
click at [532, 304] on span "$1,857 Base Rent" at bounding box center [566, 310] width 96 height 12
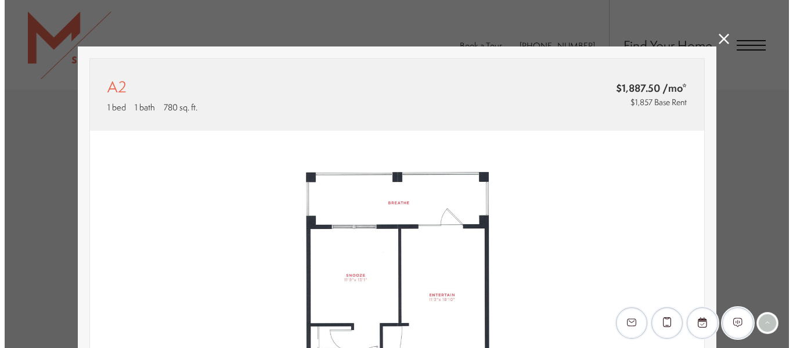
scroll to position [0, 0]
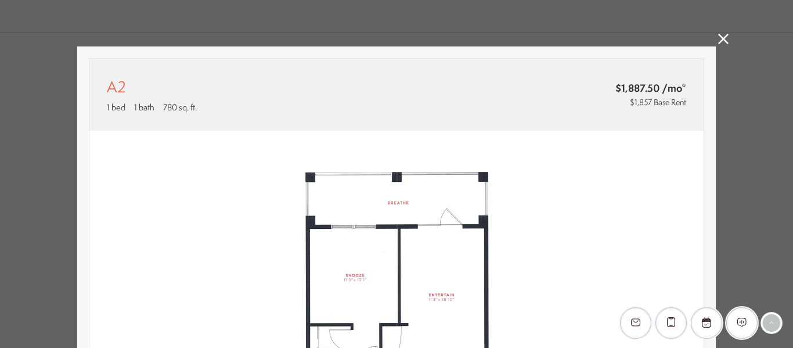
click at [718, 43] on icon at bounding box center [723, 39] width 10 height 10
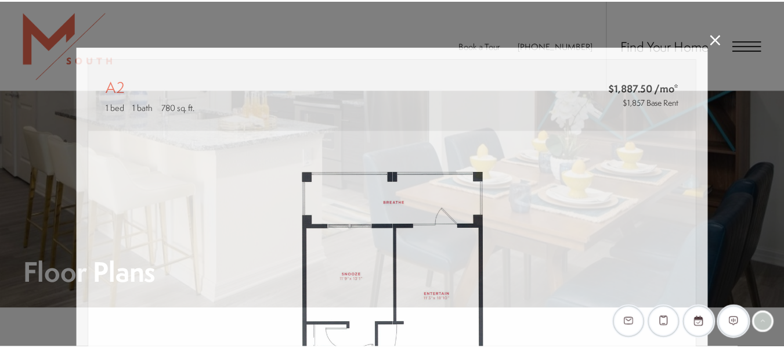
scroll to position [649, 0]
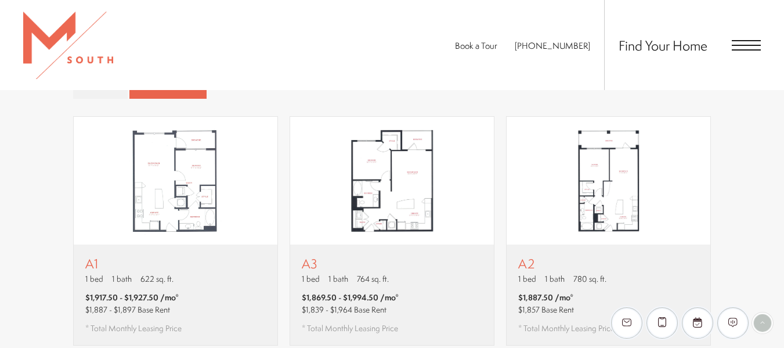
click at [749, 49] on span "Open Menu" at bounding box center [746, 49] width 29 height 1
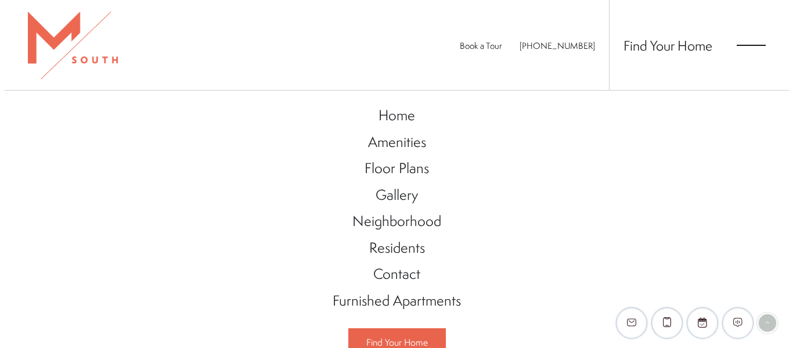
scroll to position [0, 0]
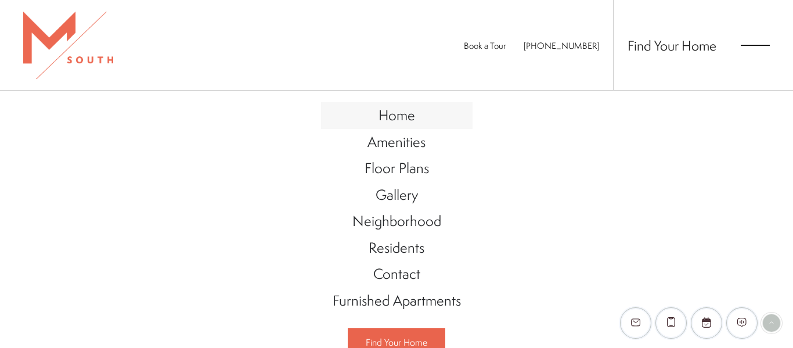
click at [408, 114] on span "Home" at bounding box center [396, 115] width 37 height 20
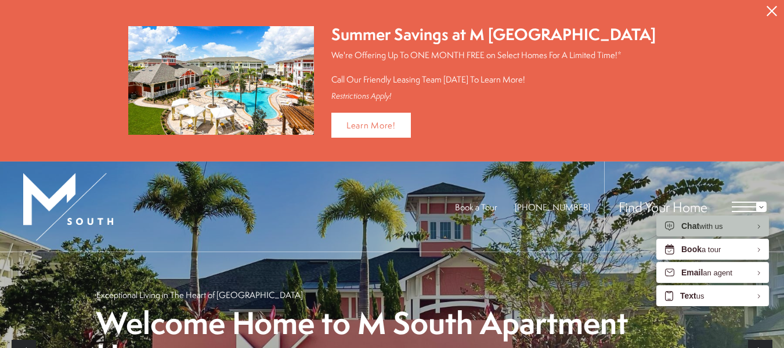
click at [114, 334] on p "Welcome Home to M South Apartment Homes" at bounding box center [392, 339] width 592 height 66
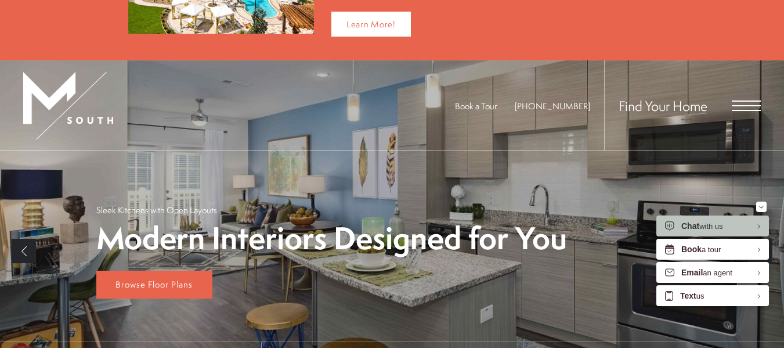
scroll to position [174, 0]
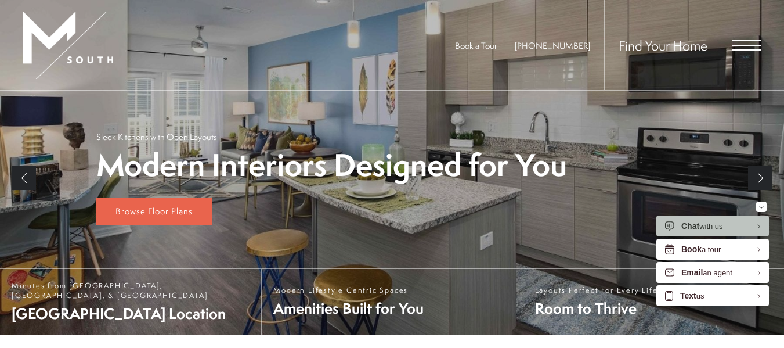
click at [200, 195] on div "Browse Floor Plans" at bounding box center [392, 203] width 592 height 44
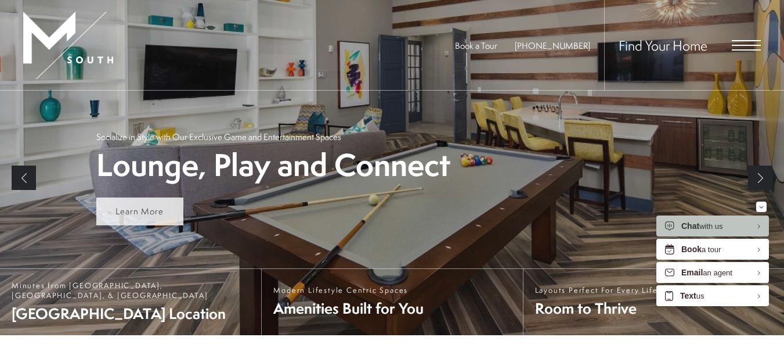
click at [137, 205] on span "Learn More" at bounding box center [139, 211] width 48 height 12
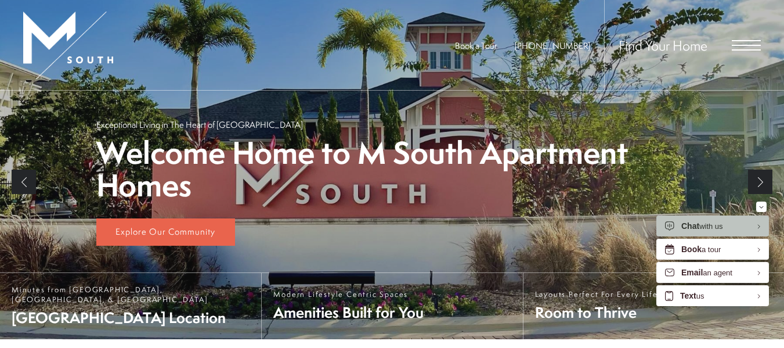
scroll to position [131, 0]
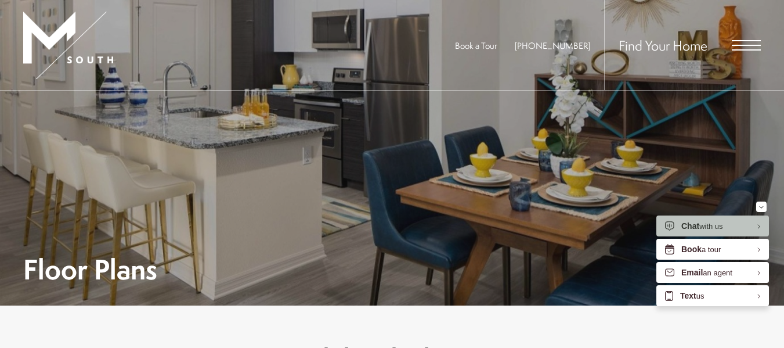
click at [746, 45] on span "Open Menu" at bounding box center [746, 45] width 29 height 1
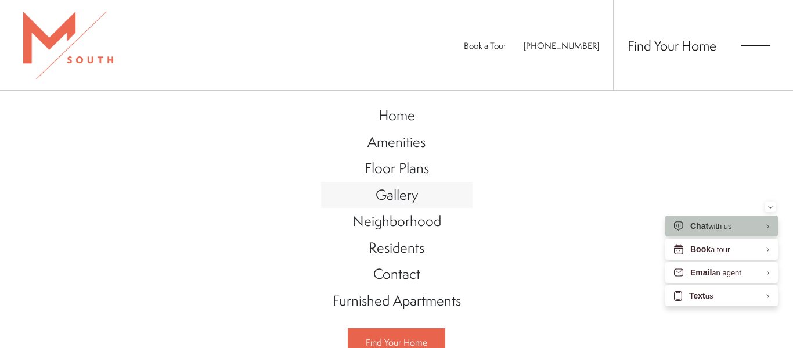
click at [377, 192] on span "Gallery" at bounding box center [397, 195] width 42 height 20
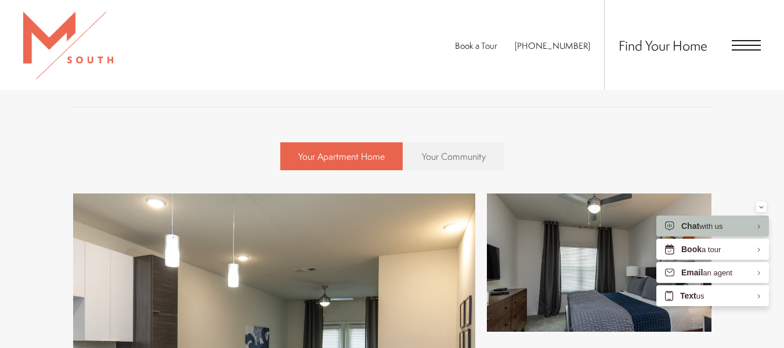
scroll to position [406, 0]
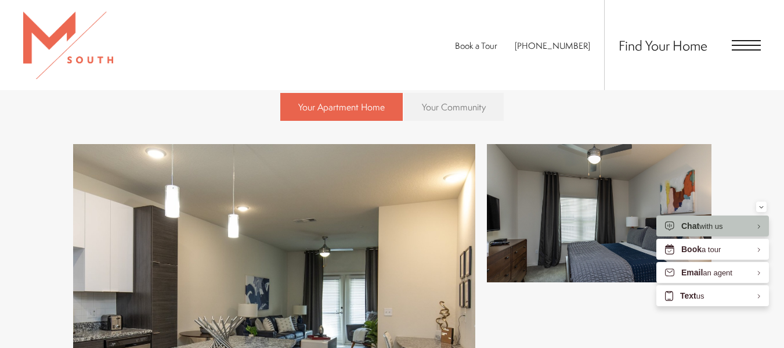
click at [461, 111] on span "Your Community" at bounding box center [454, 106] width 64 height 13
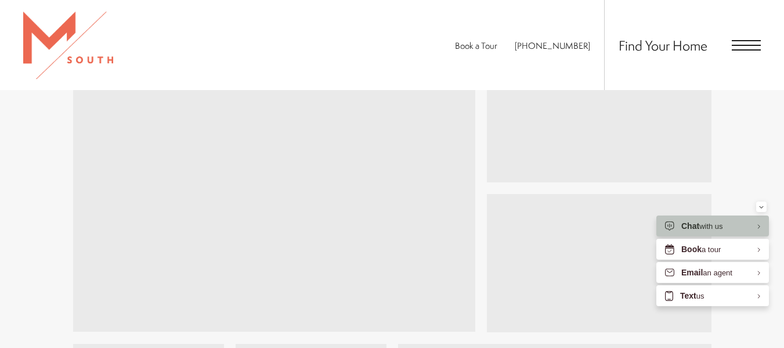
scroll to position [522, 0]
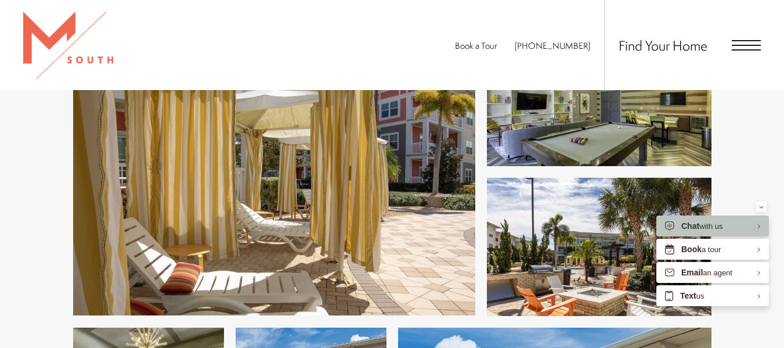
click at [363, 185] on img at bounding box center [274, 171] width 402 height 287
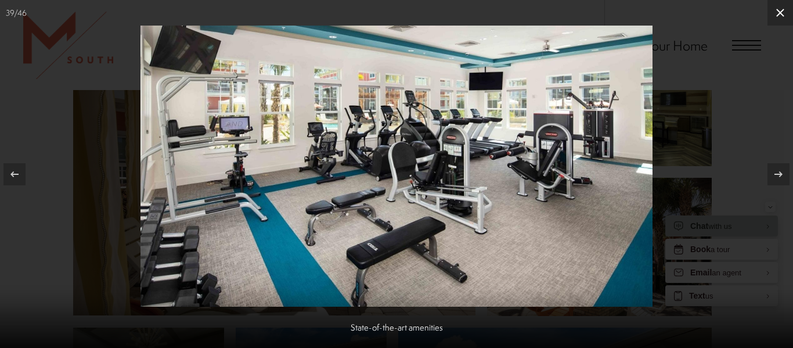
click at [784, 21] on button at bounding box center [780, 13] width 26 height 26
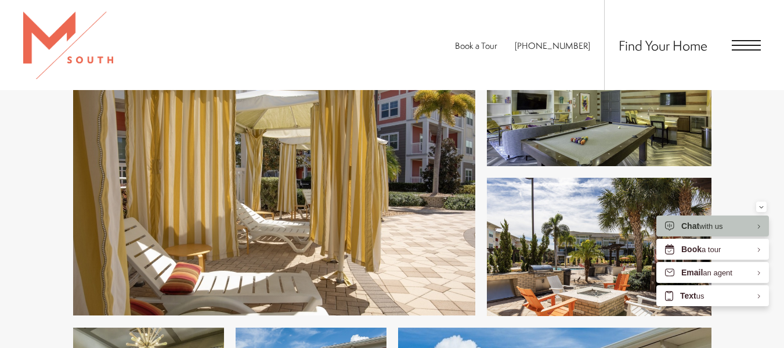
click at [756, 42] on span "Open Menu" at bounding box center [746, 45] width 29 height 10
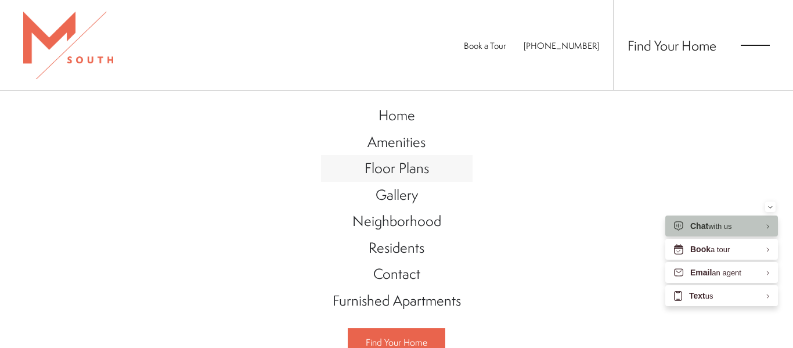
click at [427, 177] on link "Floor Plans" at bounding box center [396, 168] width 151 height 27
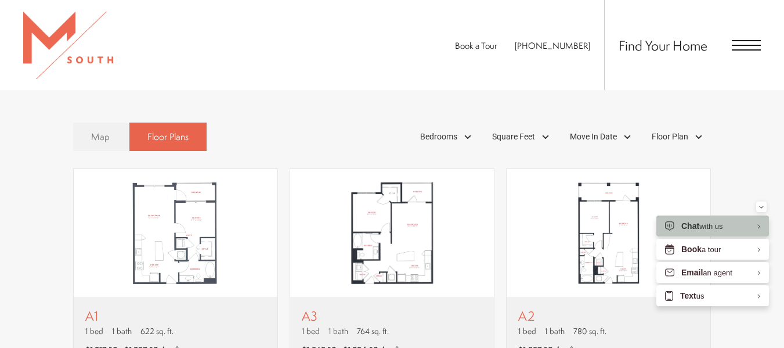
scroll to position [577, 0]
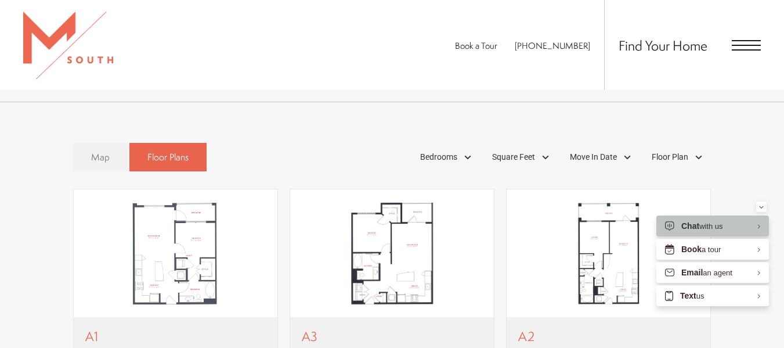
click at [120, 143] on link "Map" at bounding box center [100, 157] width 55 height 28
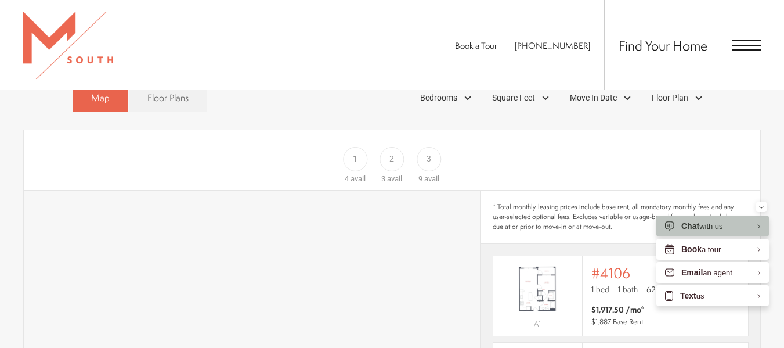
scroll to position [693, 0]
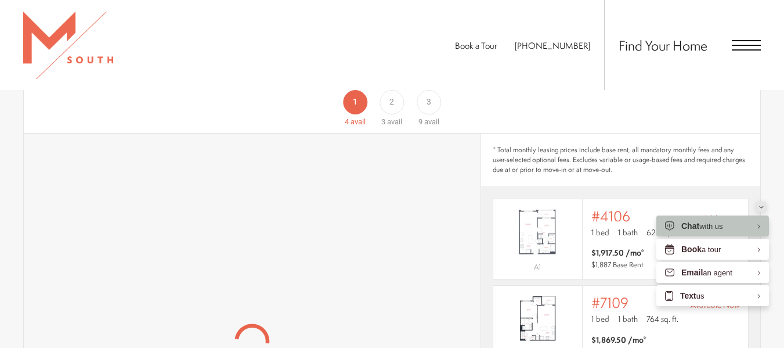
click at [762, 204] on div "Minimize" at bounding box center [761, 206] width 5 height 10
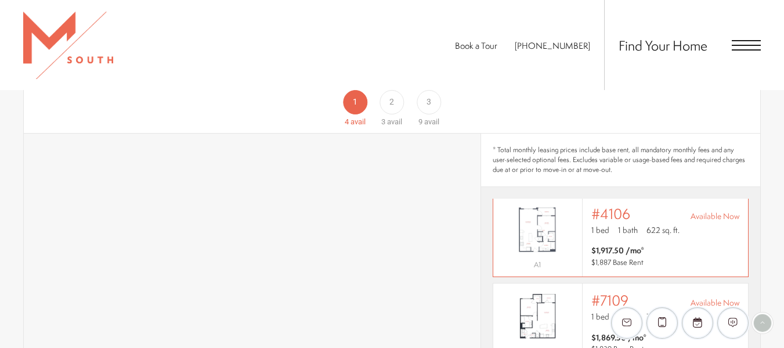
scroll to position [12, 0]
click at [629, 292] on div "#7109 Available Now" at bounding box center [665, 300] width 149 height 16
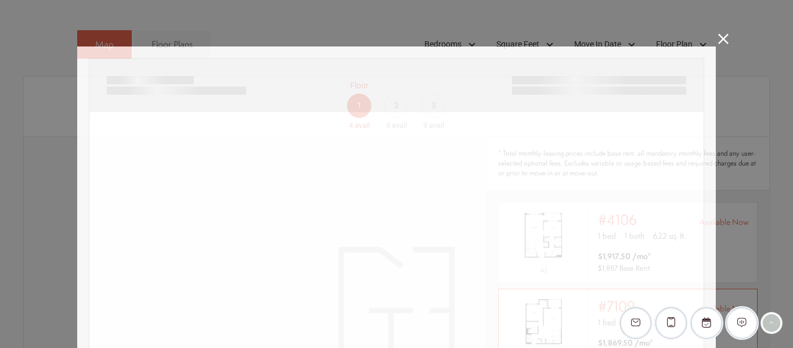
scroll to position [8, 0]
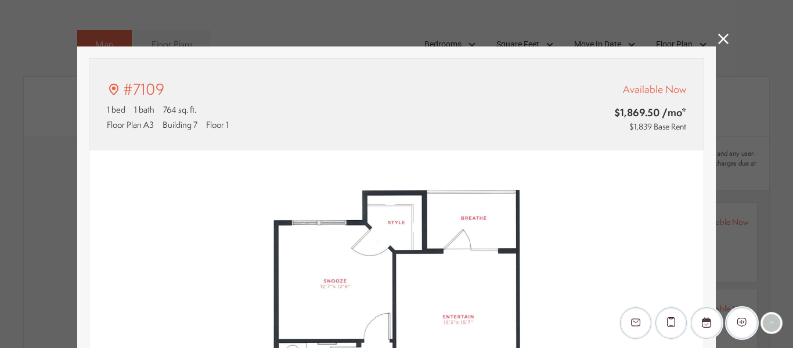
type input "**********"
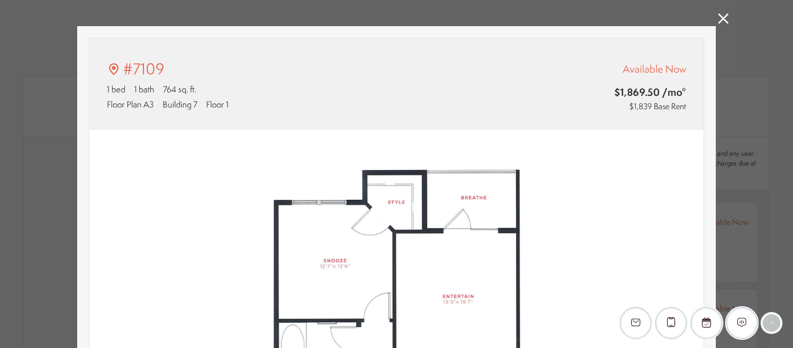
scroll to position [0, 0]
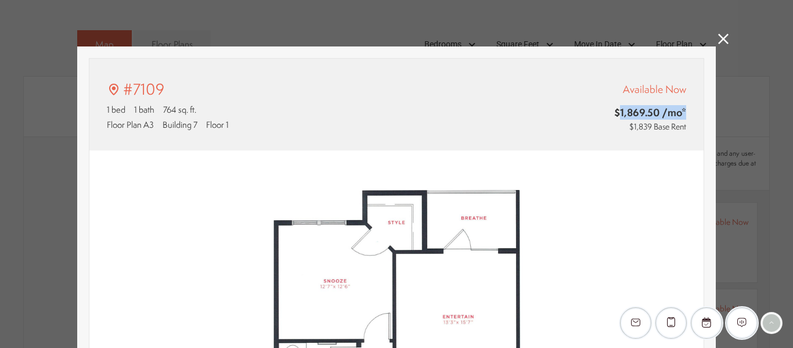
drag, startPoint x: 613, startPoint y: 117, endPoint x: 682, endPoint y: 114, distance: 68.5
click at [682, 114] on div "#7109 1 bed 1 bath 764 sq. ft. Floor Plan A3 Building 7 Floor 1 Available Now $…" at bounding box center [396, 105] width 614 height 92
click at [413, 104] on div "Available Now $1,869.50 /mo* $1,839 Base Rent" at bounding box center [542, 104] width 288 height 57
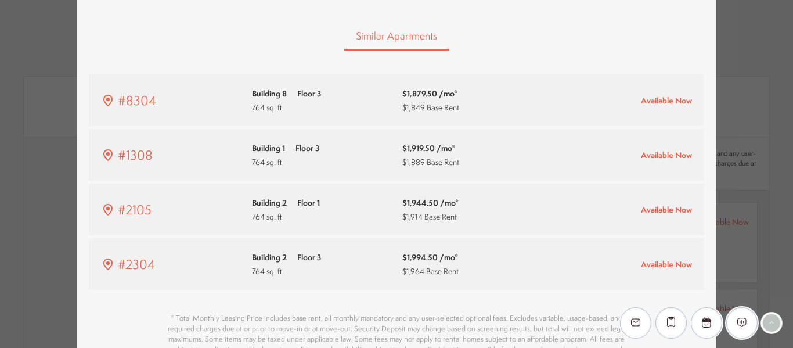
scroll to position [871, 0]
